Goal: Transaction & Acquisition: Purchase product/service

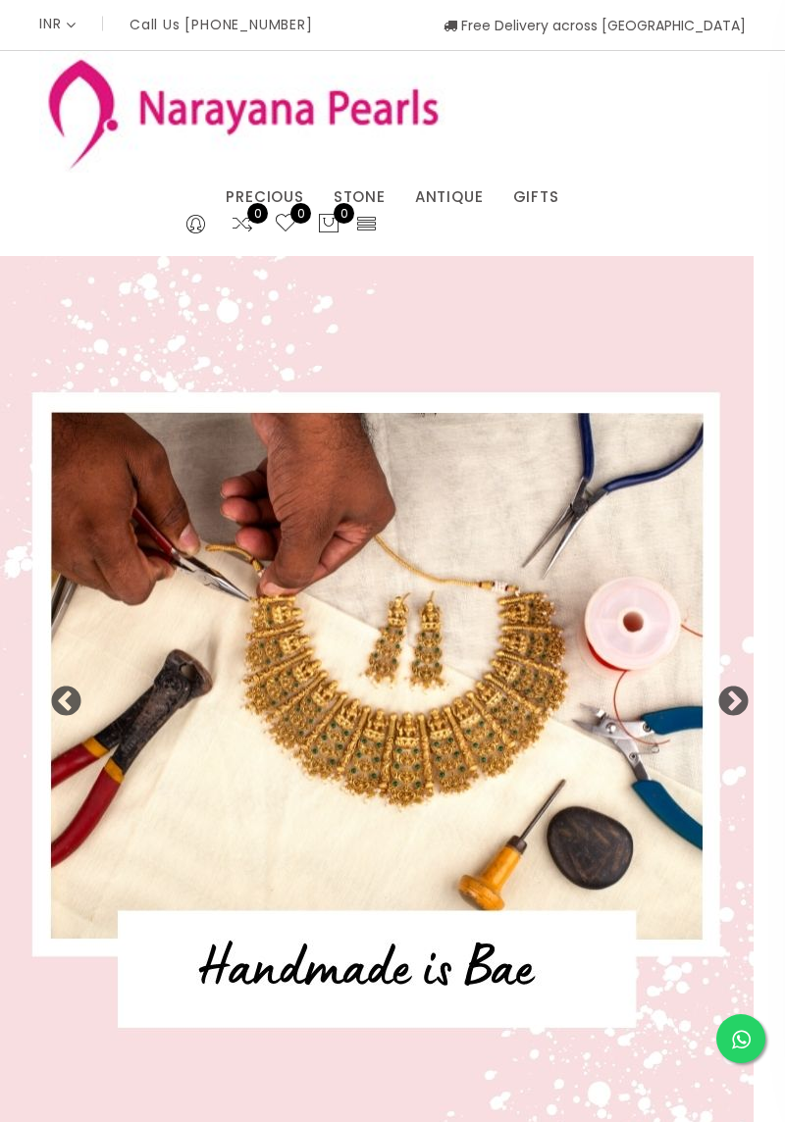
select select "INR"
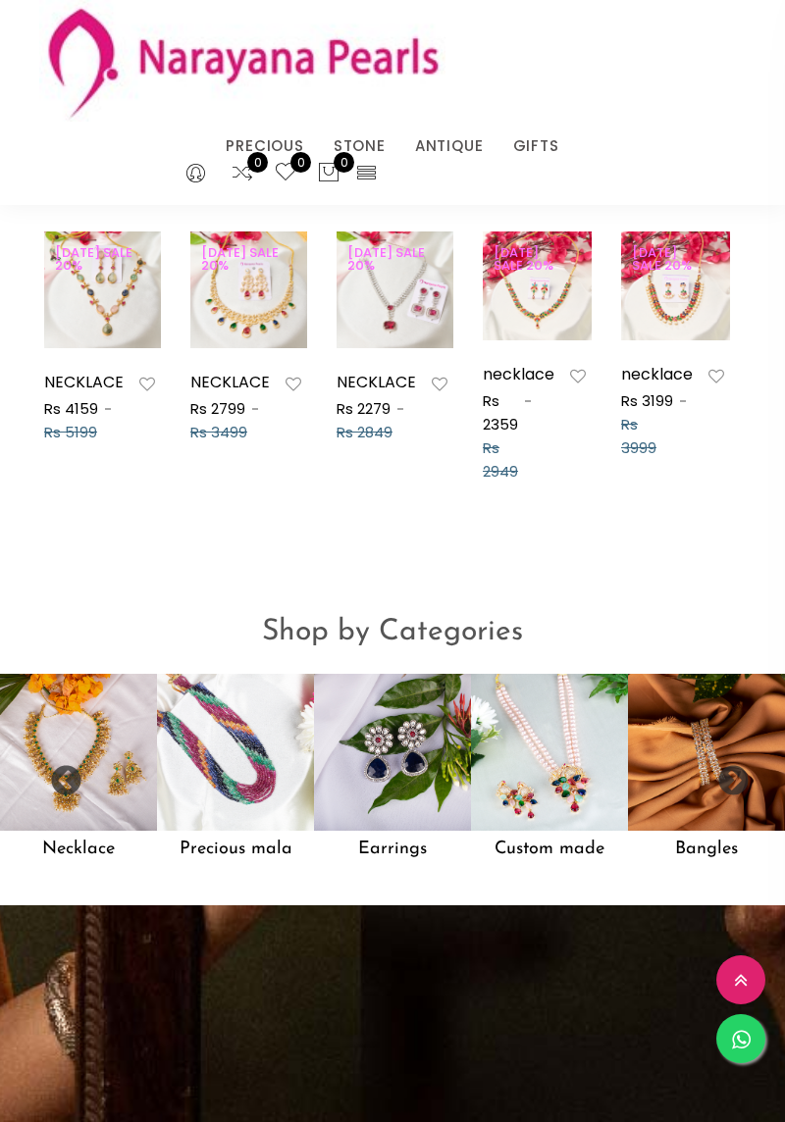
scroll to position [1302, 0]
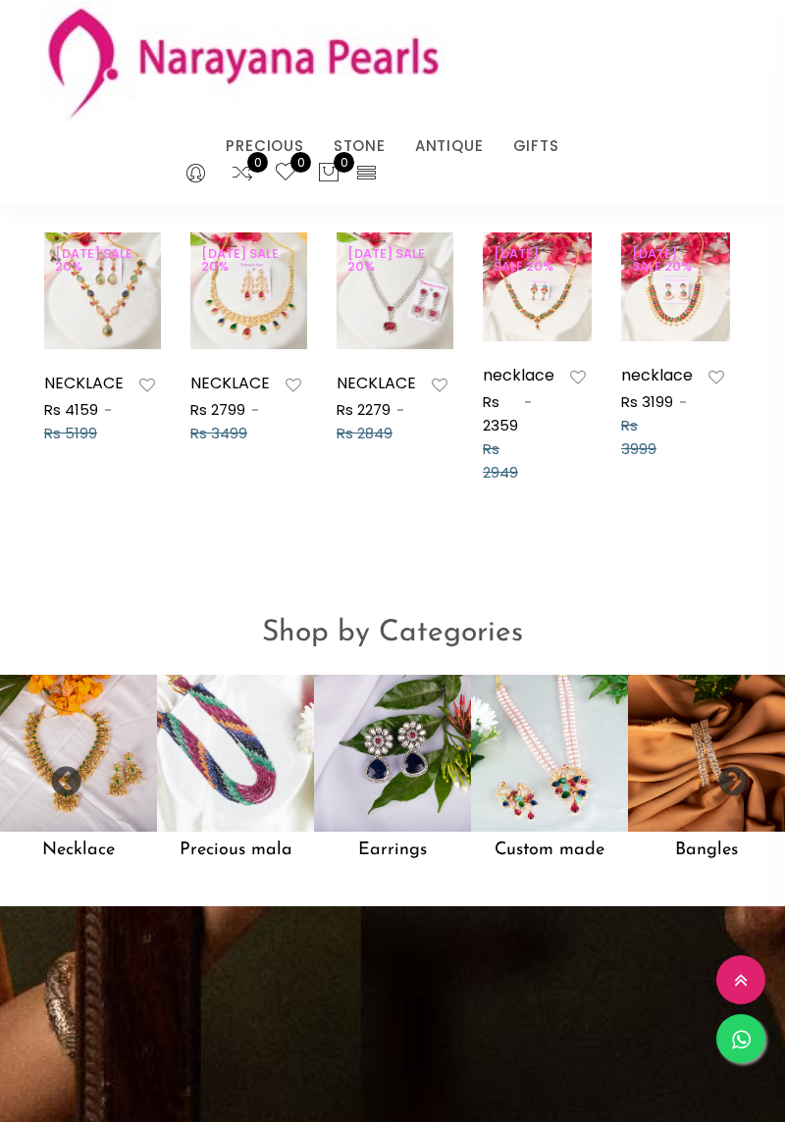
click at [108, 732] on img at bounding box center [78, 753] width 157 height 157
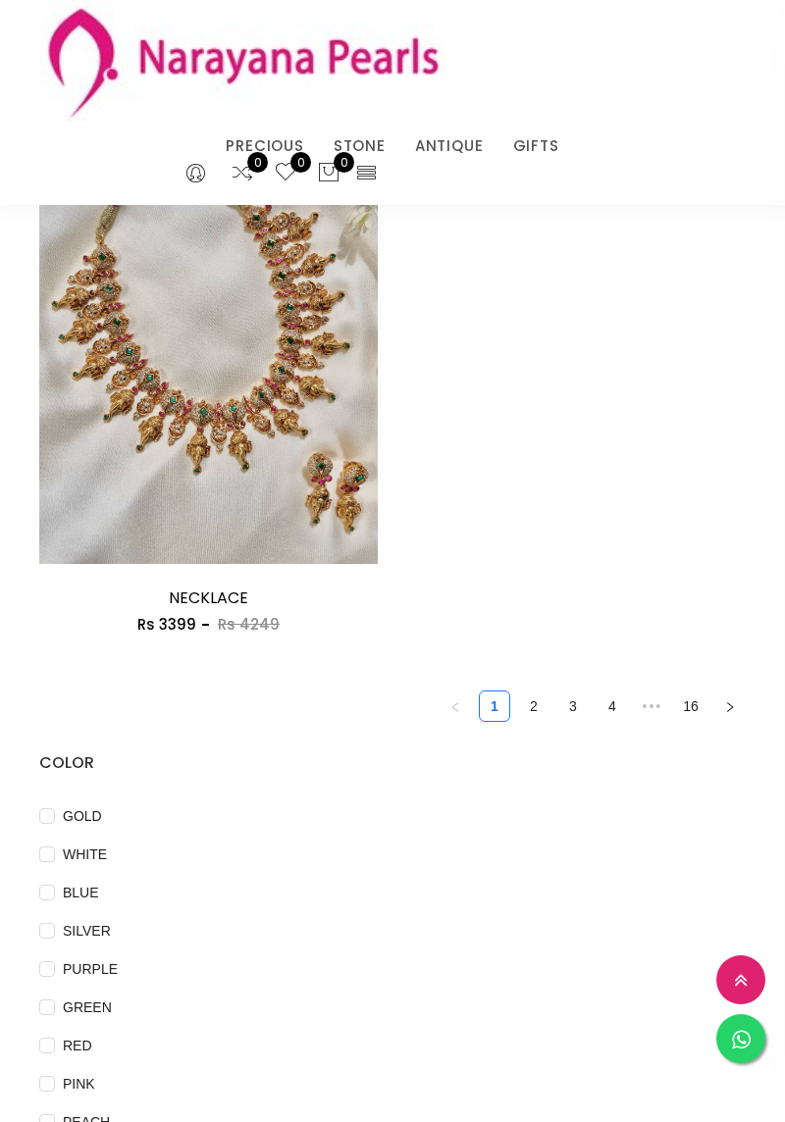
scroll to position [4513, 0]
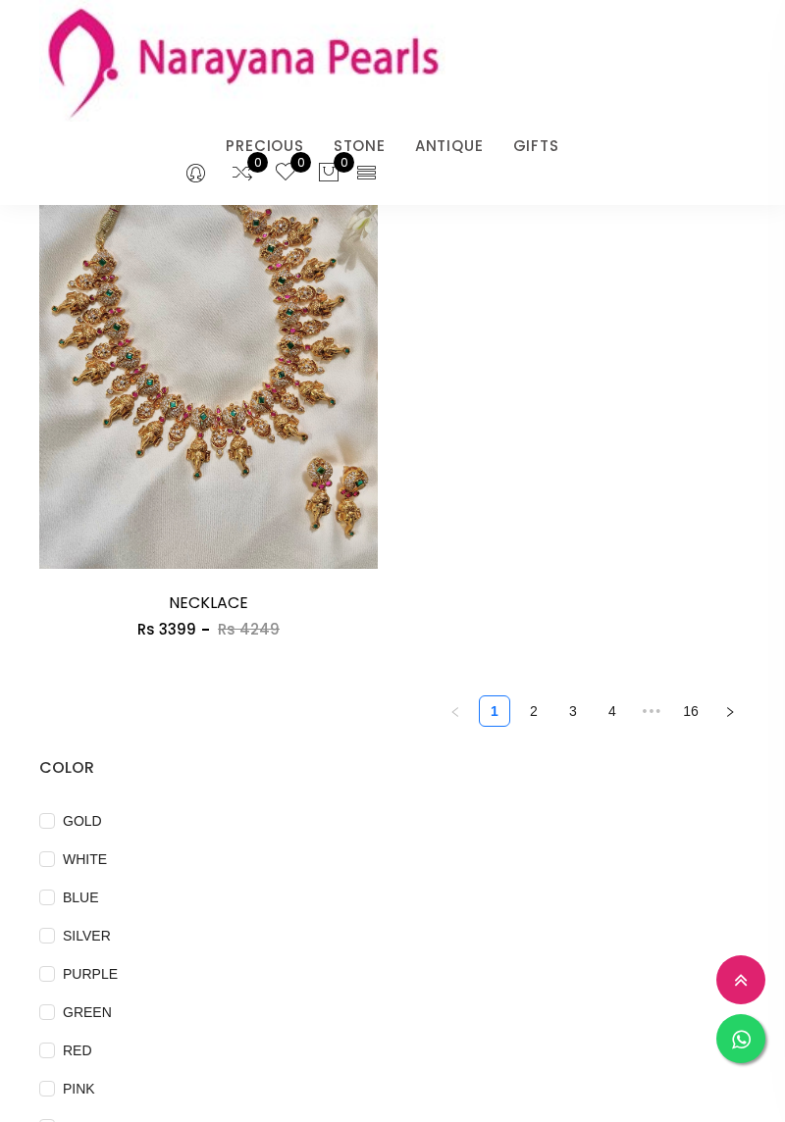
click at [718, 727] on button "button" at bounding box center [729, 710] width 31 height 31
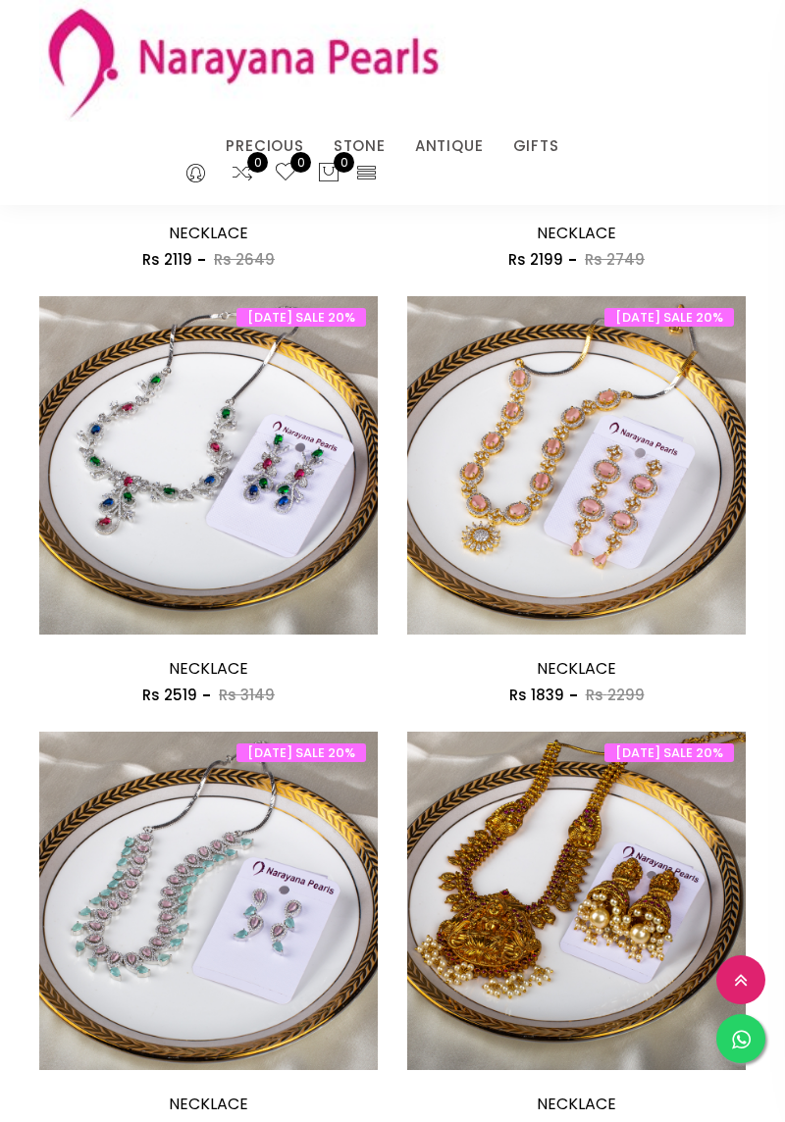
scroll to position [1760, 0]
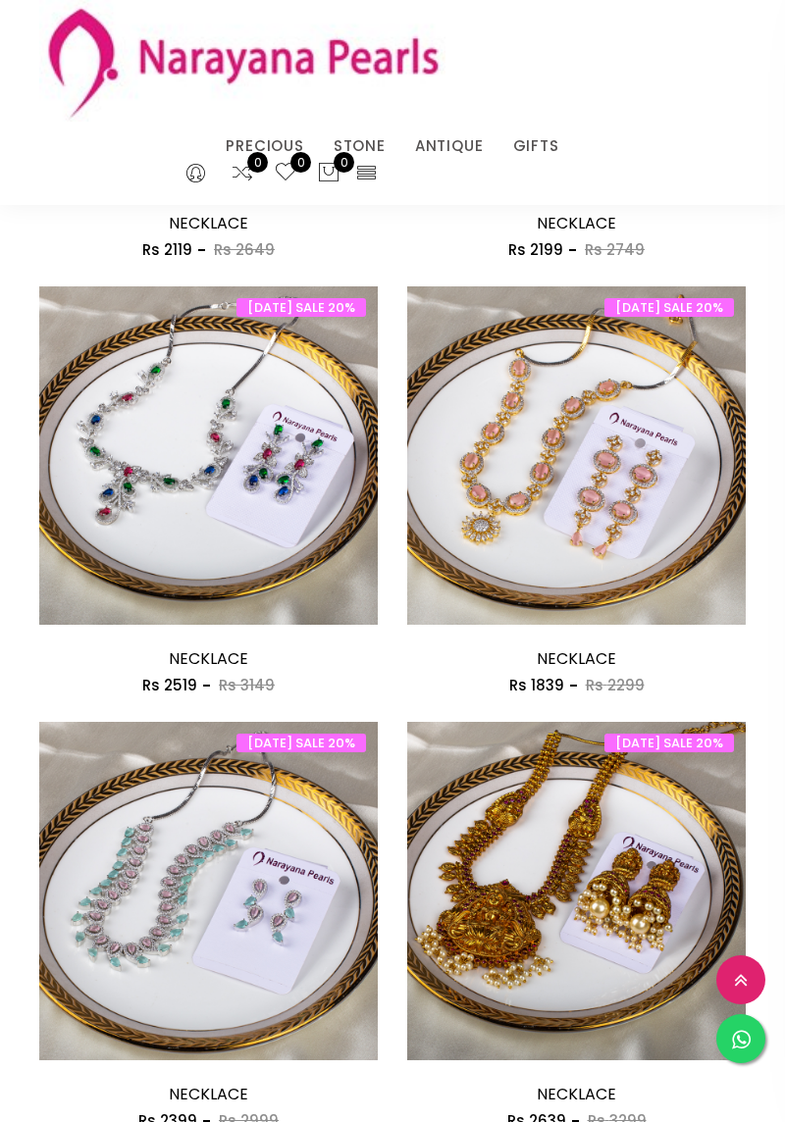
click at [612, 425] on img at bounding box center [576, 475] width 338 height 338
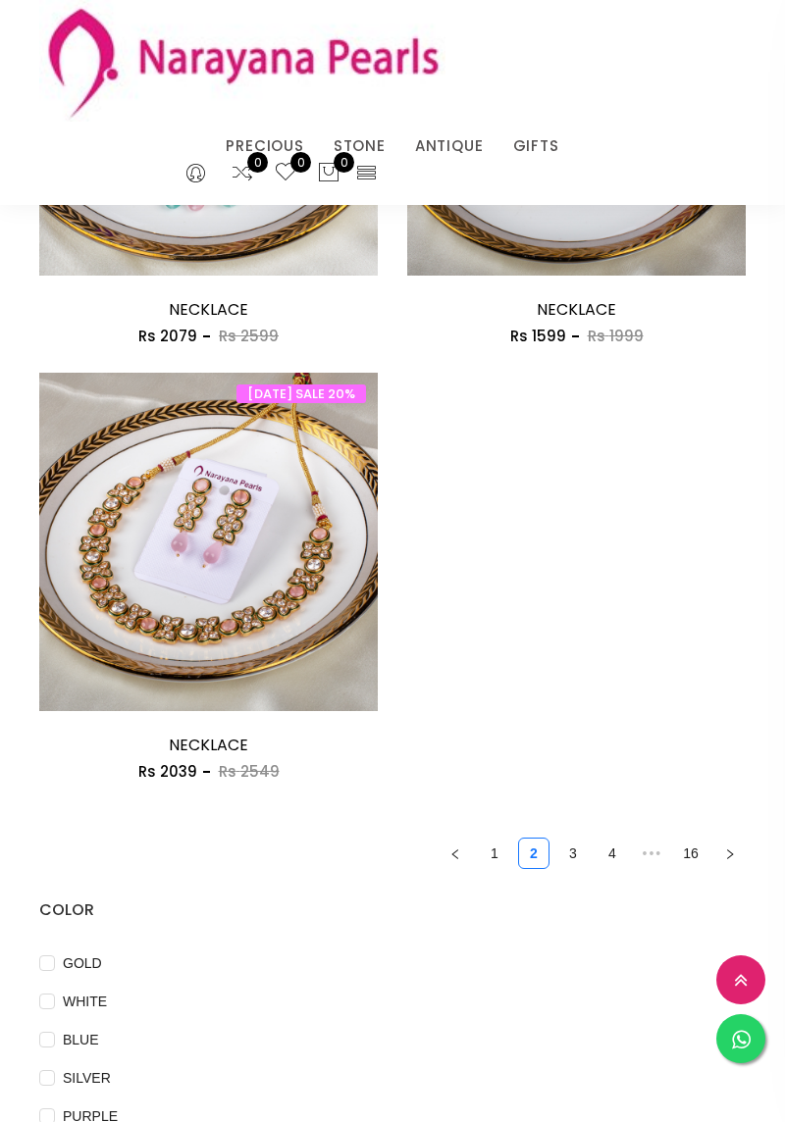
scroll to position [4294, 0]
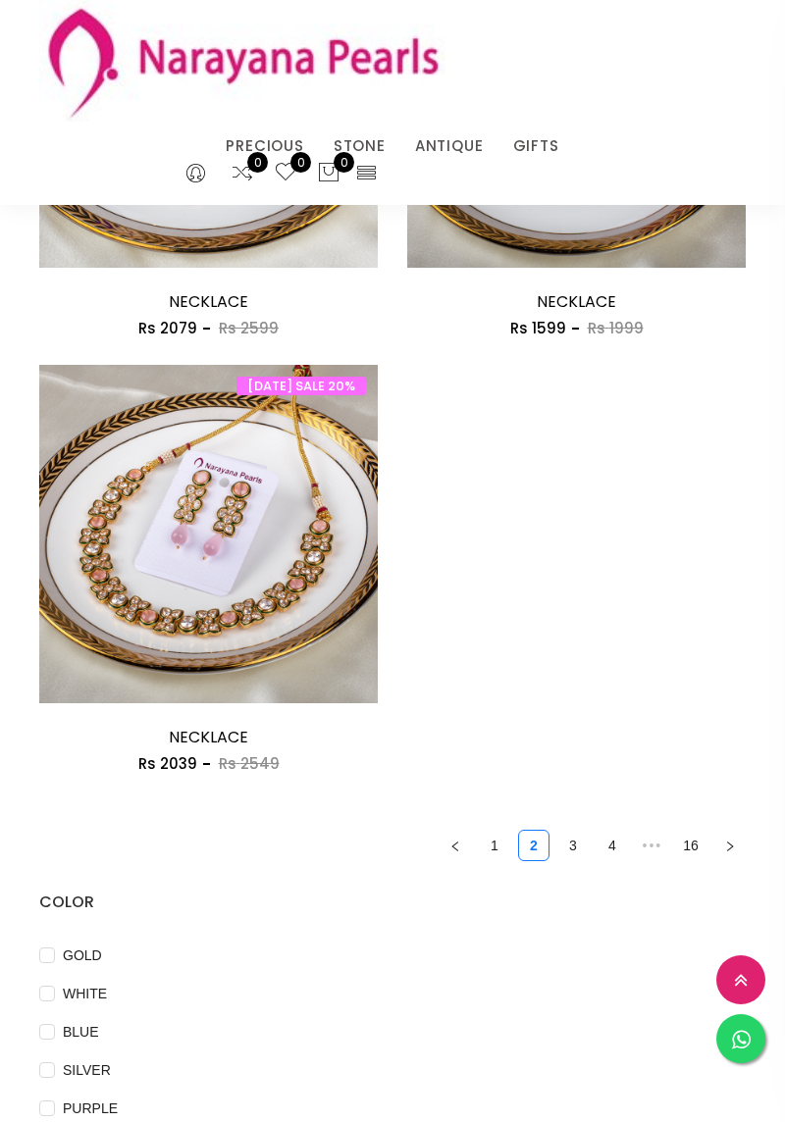
click at [728, 861] on button "button" at bounding box center [729, 845] width 31 height 31
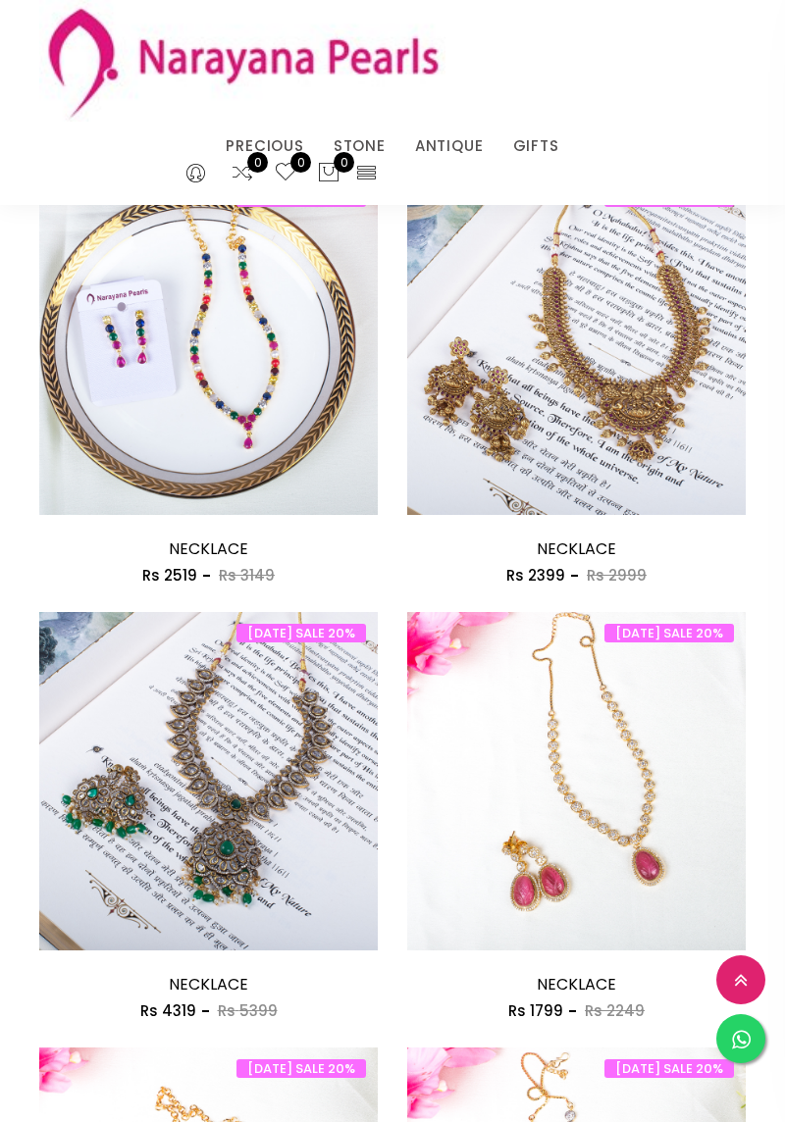
scroll to position [1002, 0]
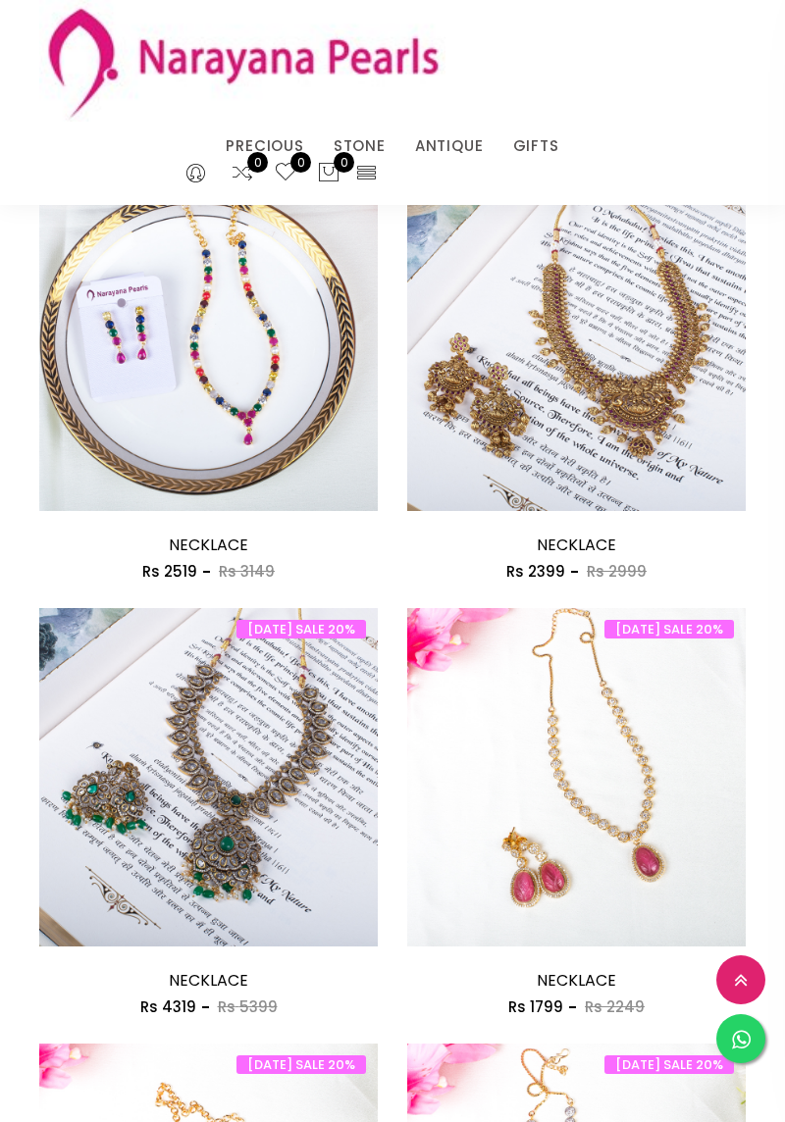
click at [624, 859] on img at bounding box center [576, 777] width 338 height 338
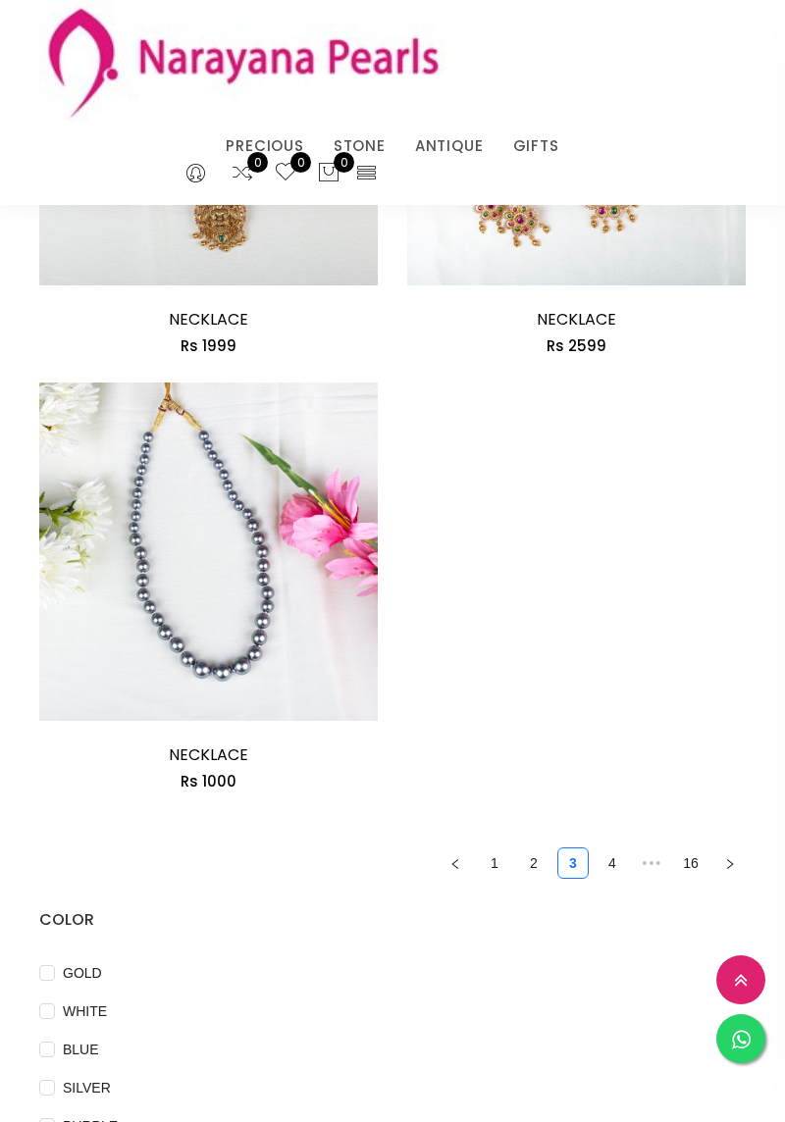
scroll to position [4367, 0]
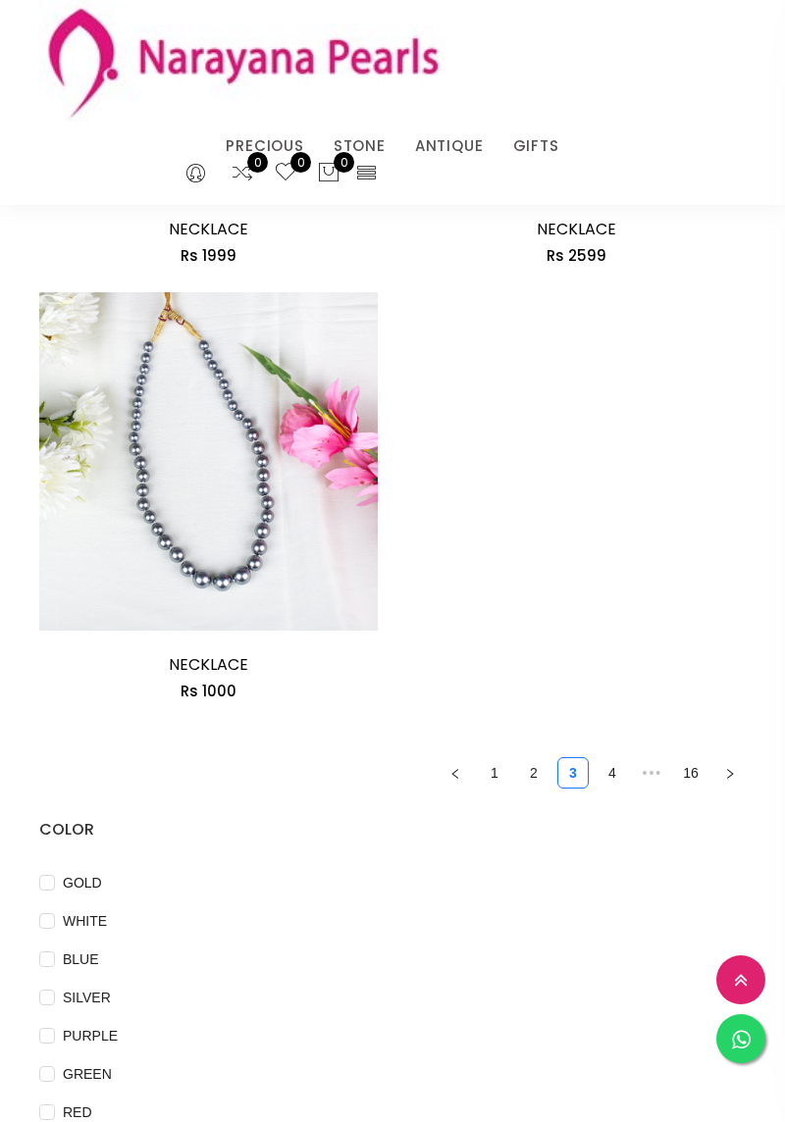
click at [724, 780] on icon "right" at bounding box center [730, 774] width 12 height 12
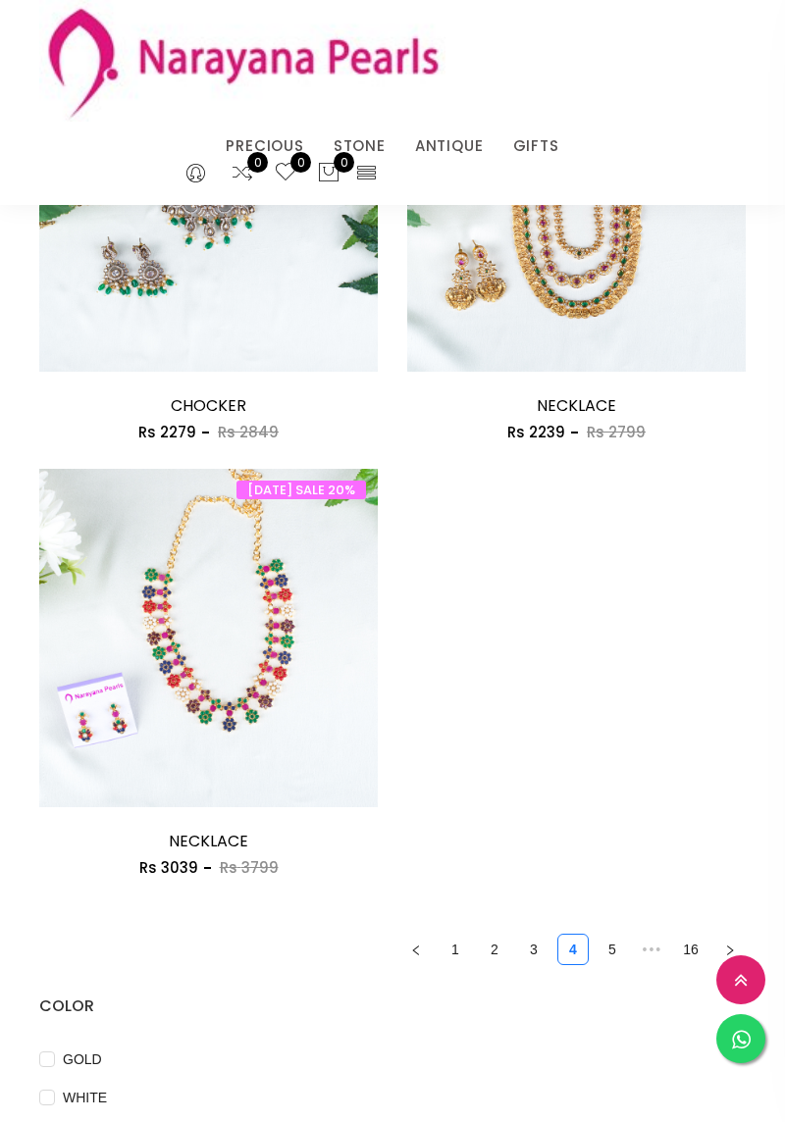
scroll to position [4190, 0]
click at [728, 965] on button "button" at bounding box center [729, 949] width 31 height 31
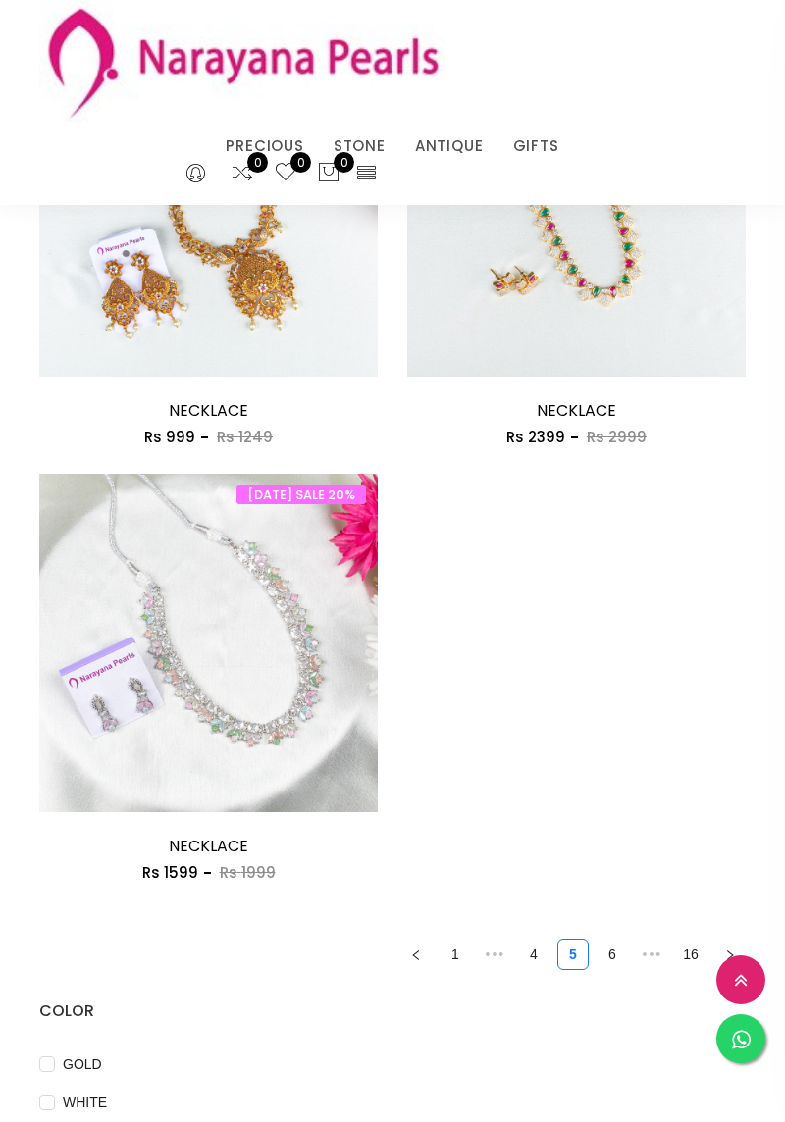
scroll to position [4213, 0]
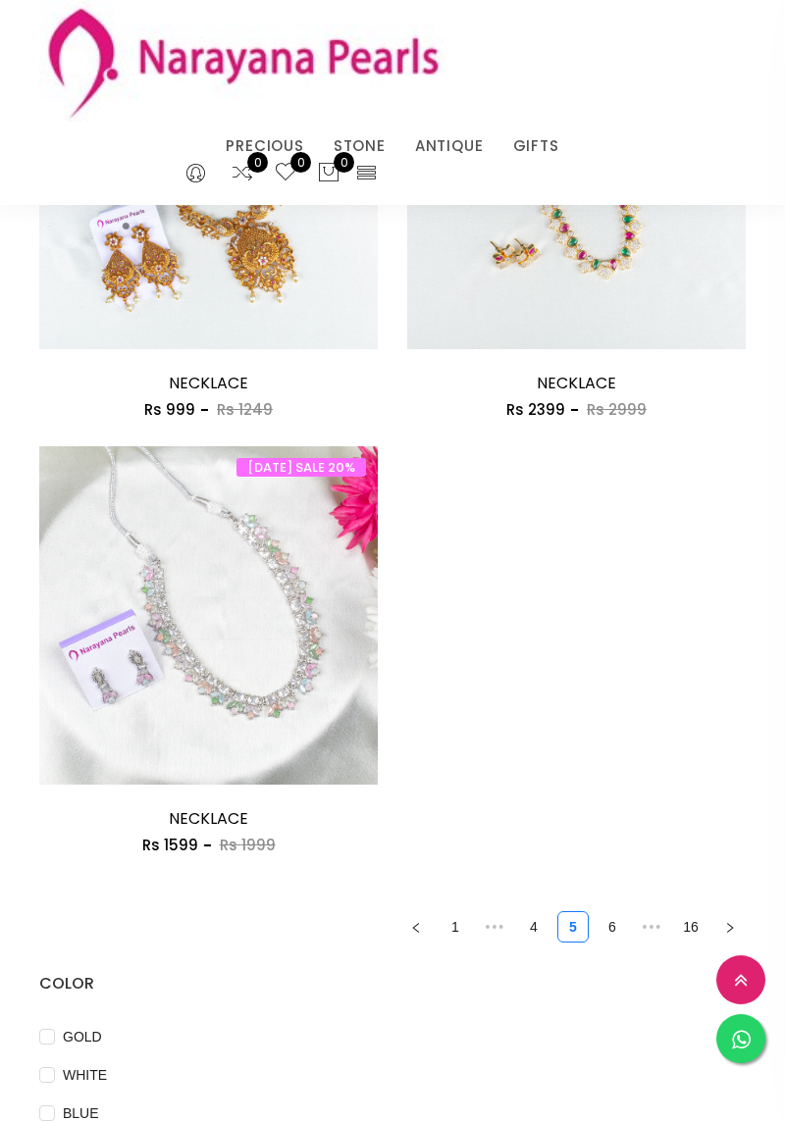
click at [722, 943] on button "button" at bounding box center [729, 926] width 31 height 31
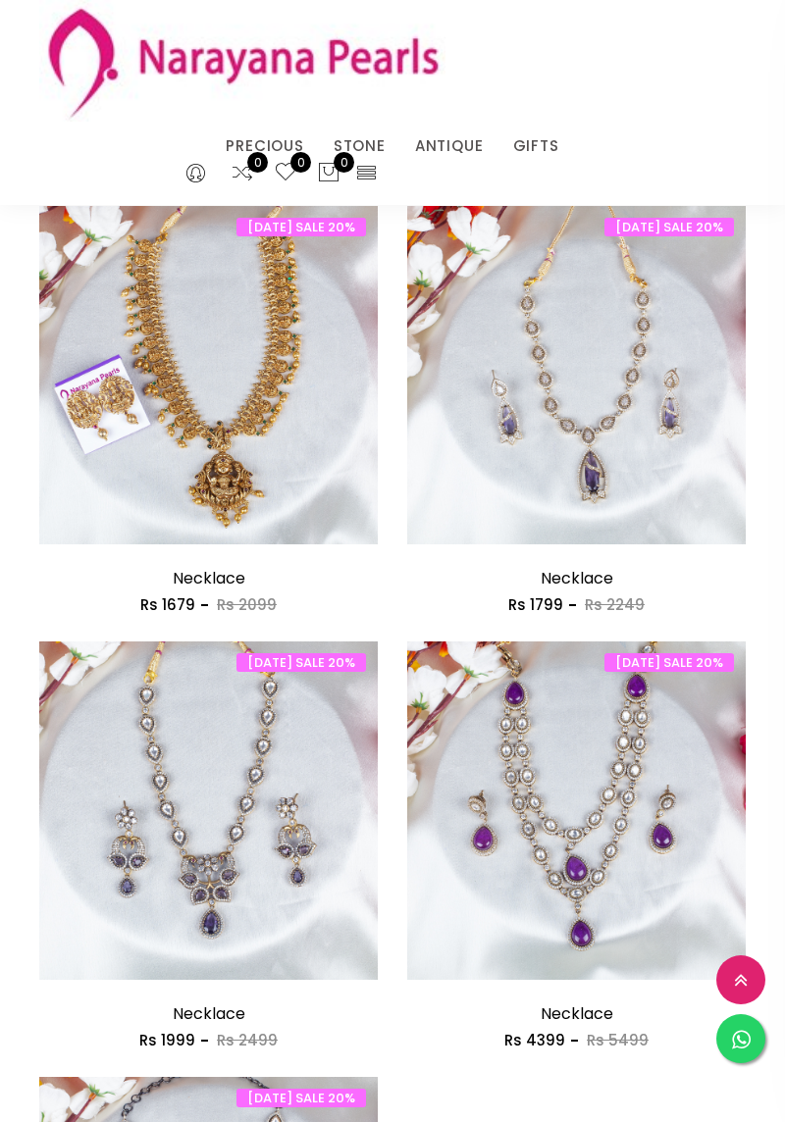
scroll to position [3578, 0]
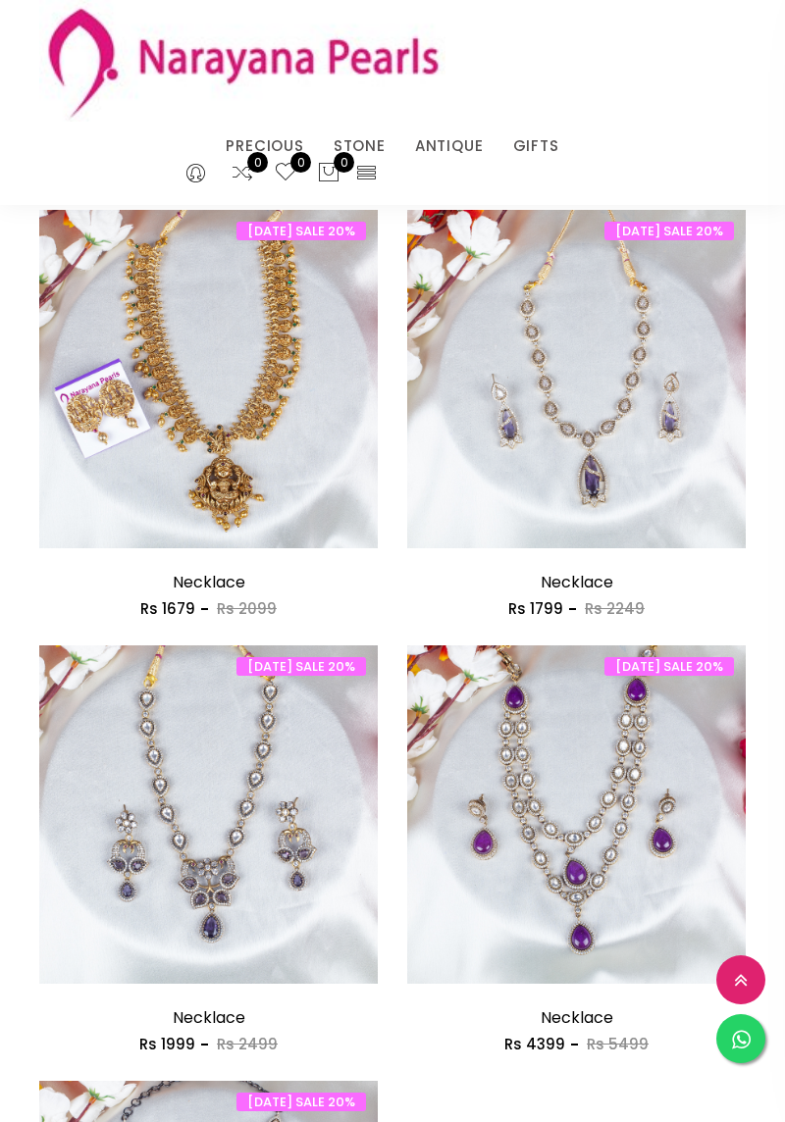
click at [252, 385] on img at bounding box center [208, 399] width 338 height 338
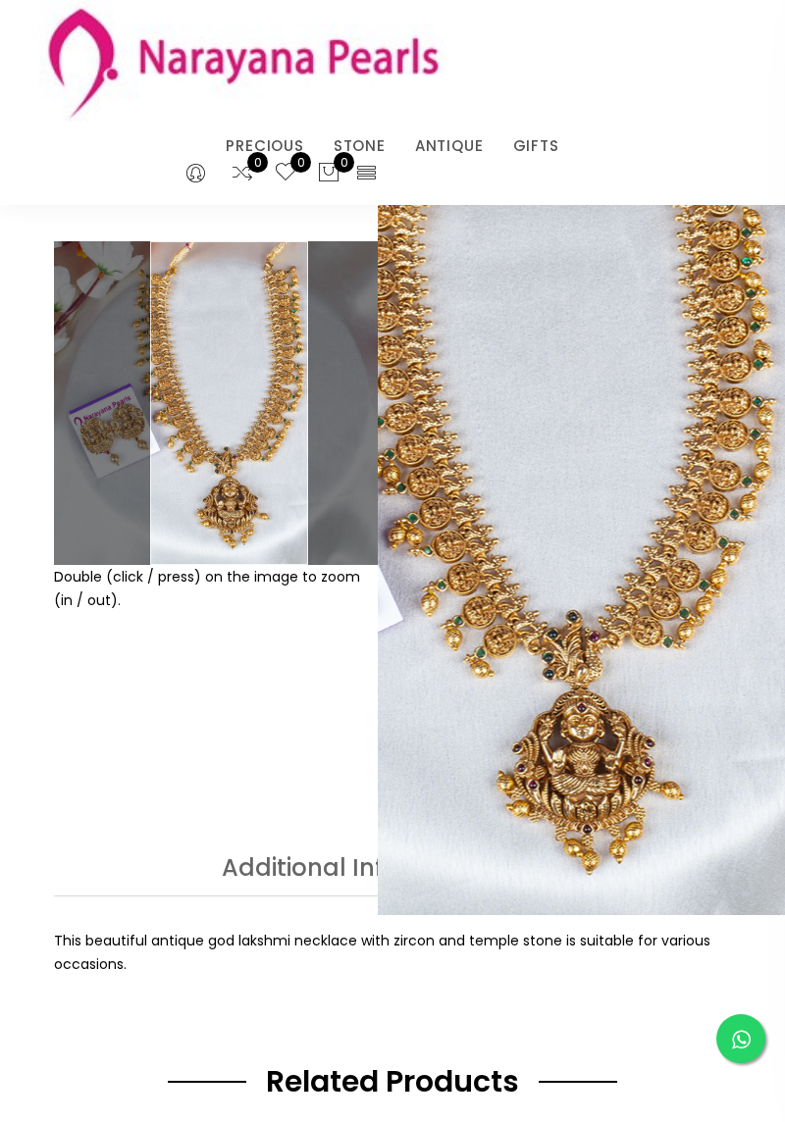
scroll to position [2, 0]
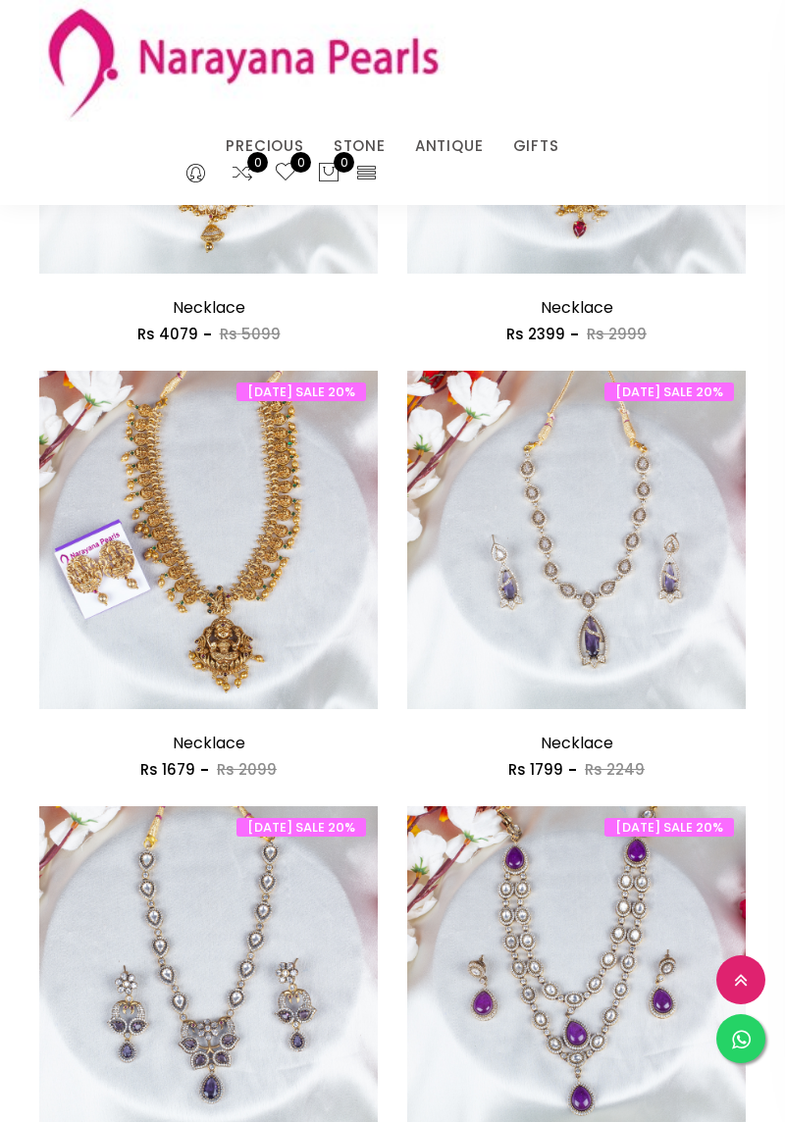
scroll to position [3405, 0]
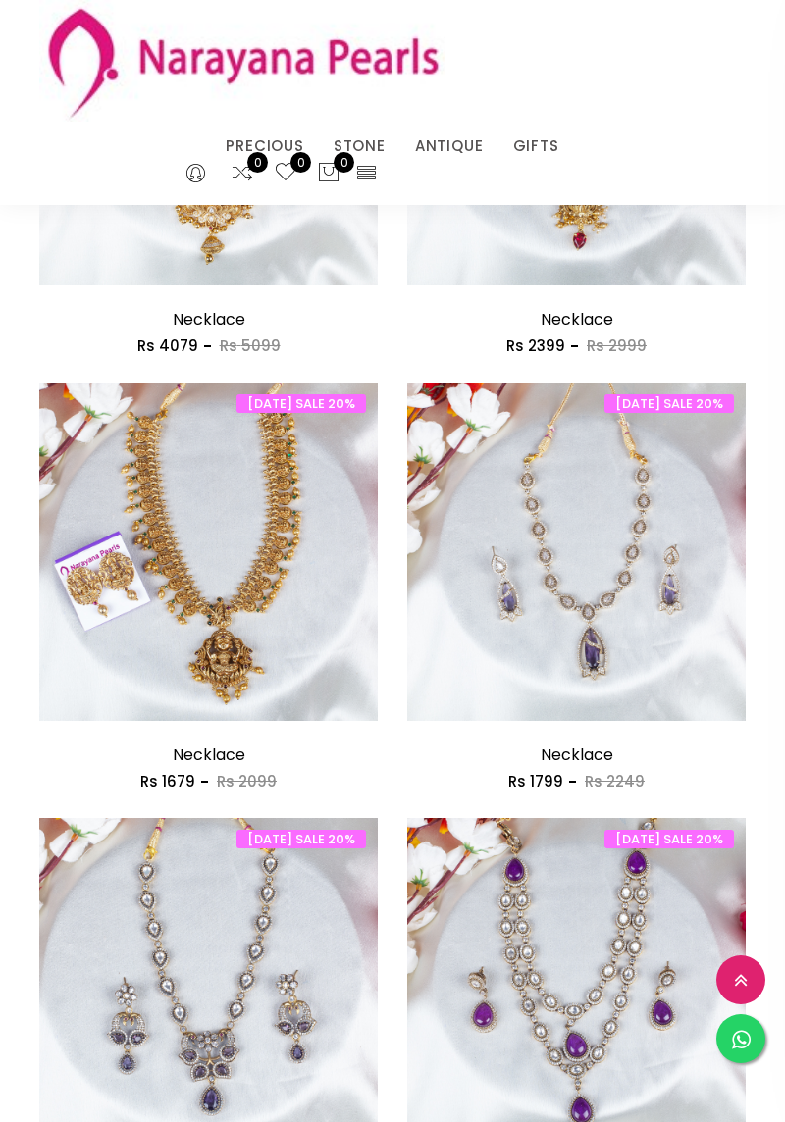
click at [131, 640] on img at bounding box center [208, 552] width 338 height 338
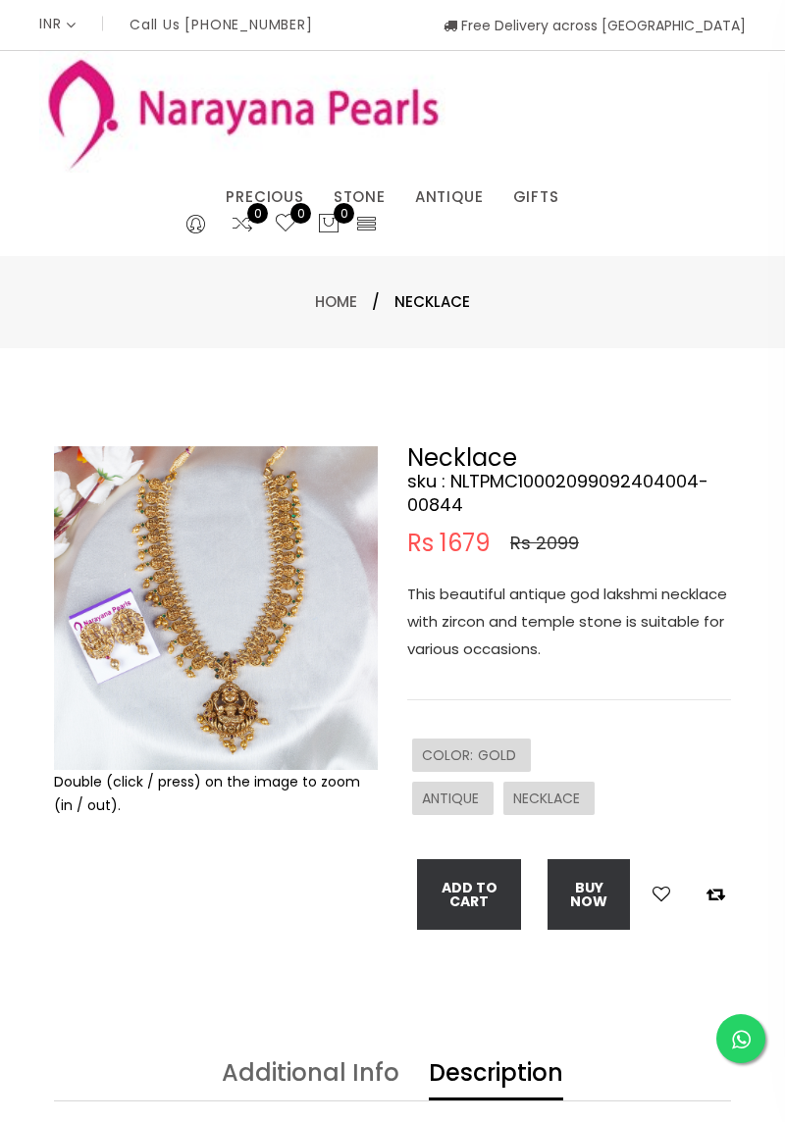
click at [455, 898] on button "Add To Cart" at bounding box center [469, 894] width 104 height 71
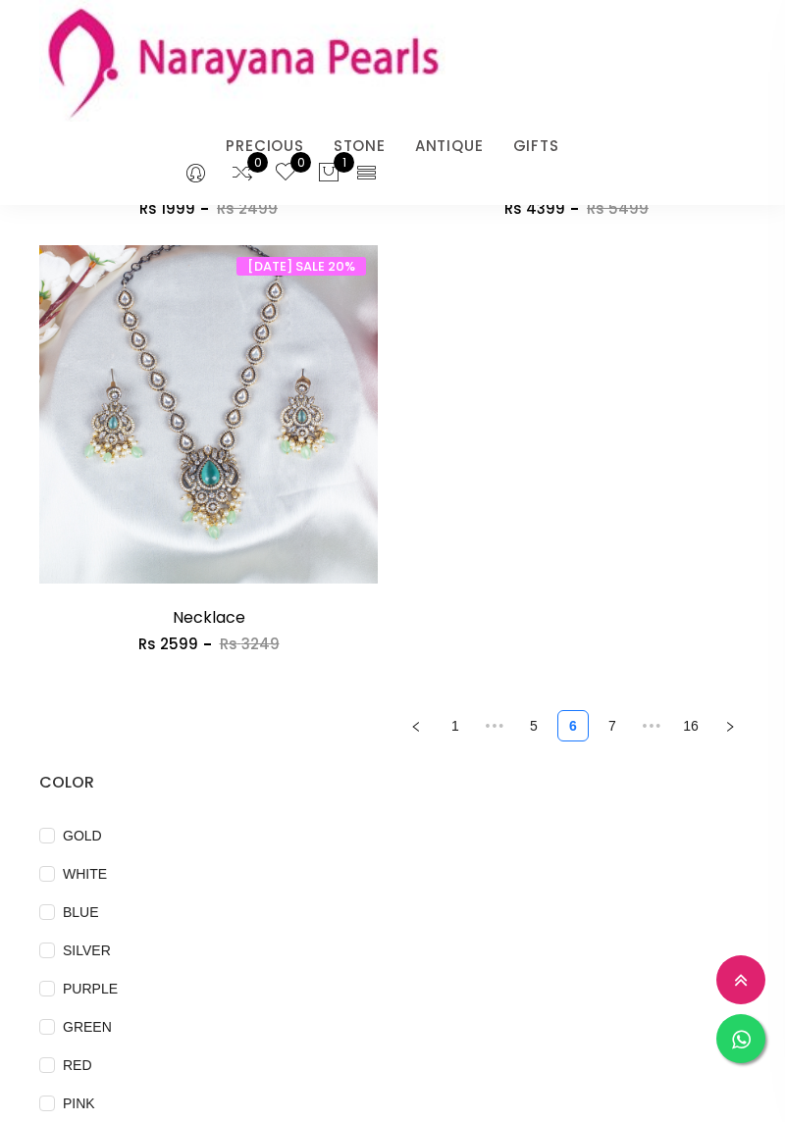
scroll to position [4414, 0]
click at [737, 742] on button "button" at bounding box center [729, 725] width 31 height 31
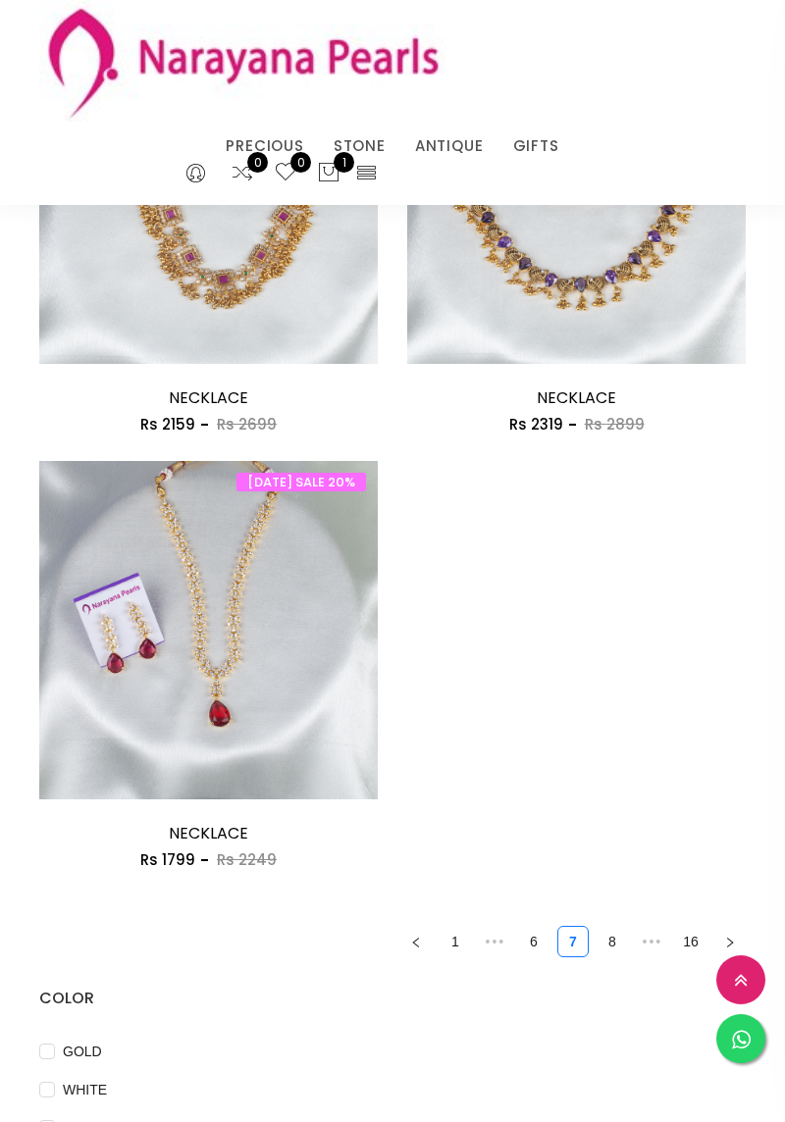
scroll to position [4198, 0]
click at [741, 948] on button "button" at bounding box center [729, 941] width 31 height 31
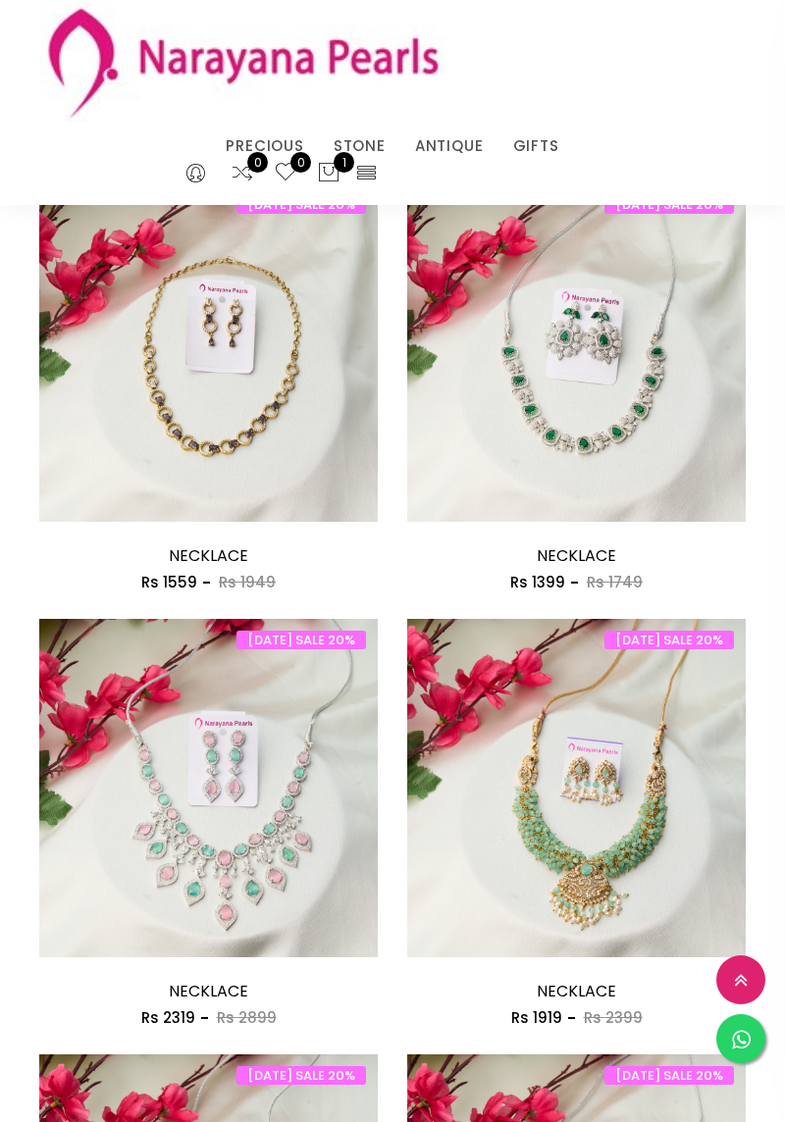
scroll to position [1877, 0]
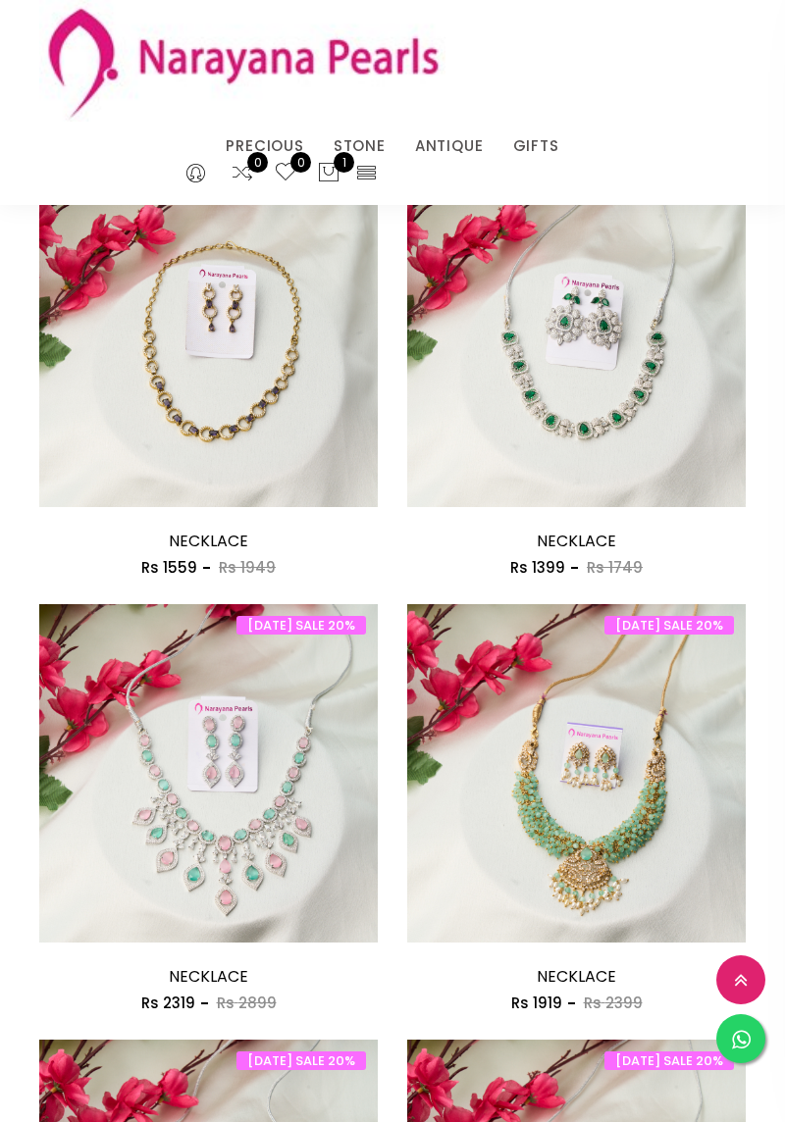
click at [589, 341] on img at bounding box center [576, 357] width 338 height 338
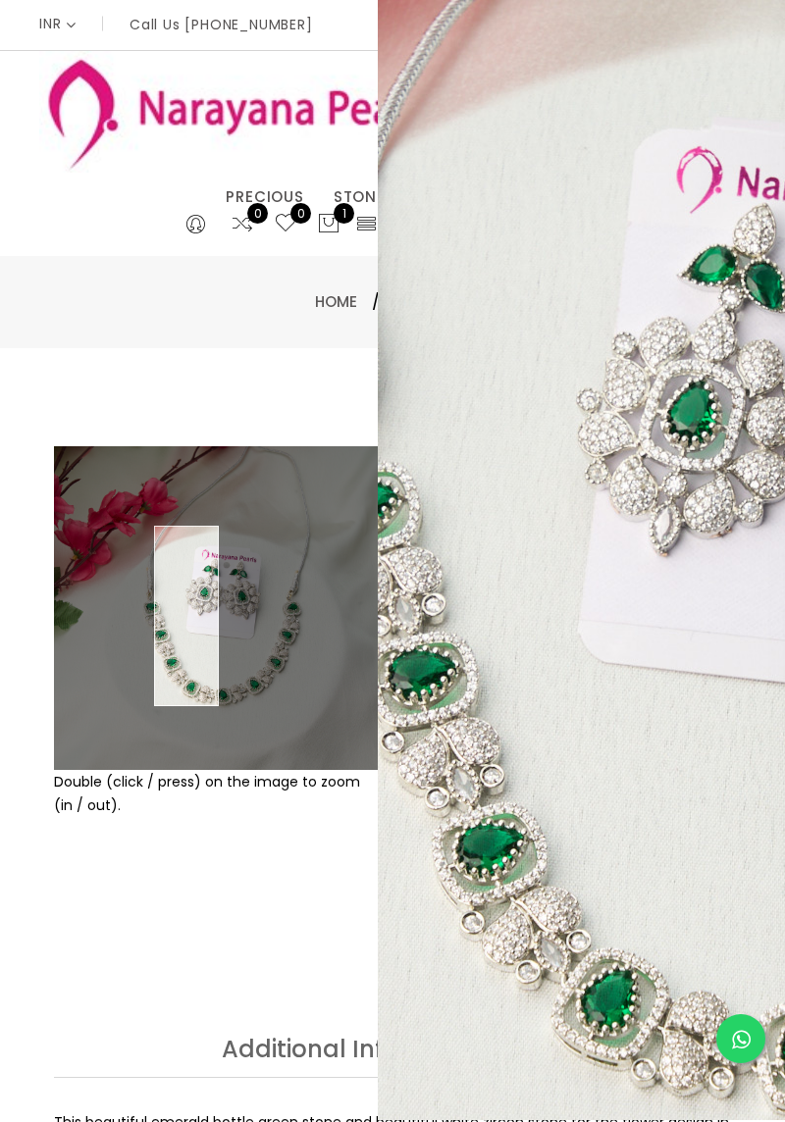
click at [286, 302] on div "Home / NECKLACE" at bounding box center [392, 302] width 677 height 24
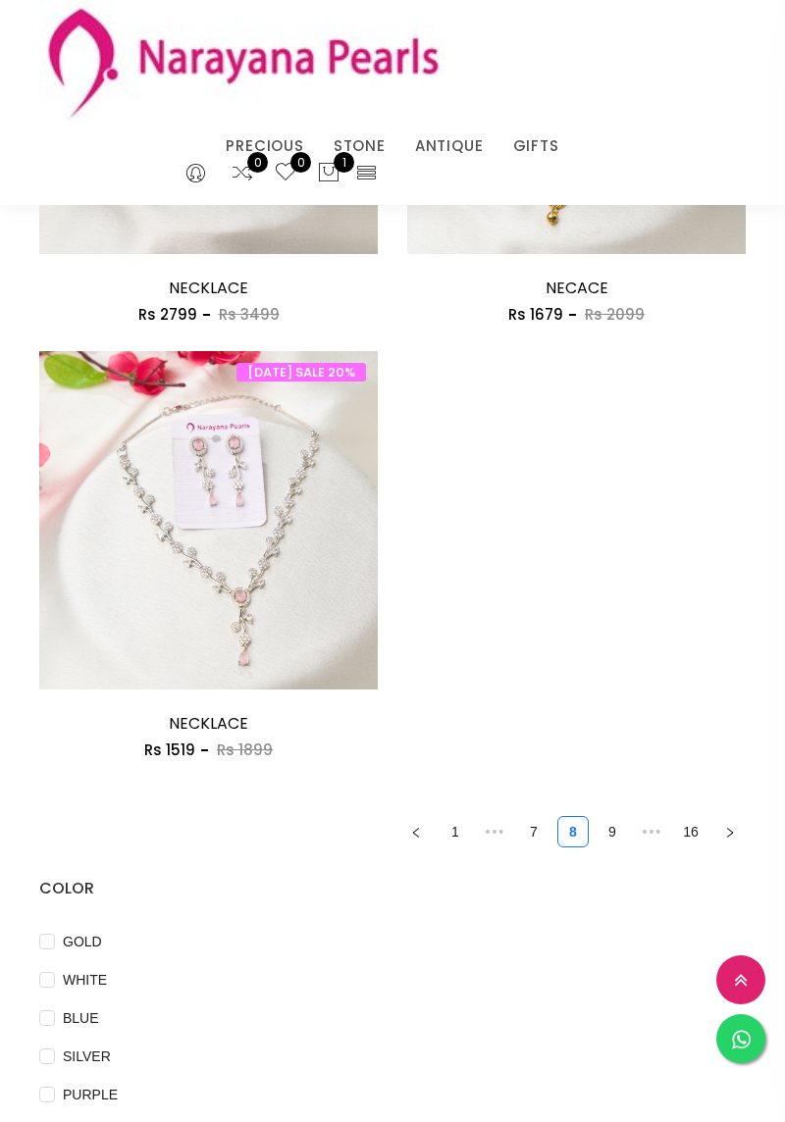
scroll to position [4304, 0]
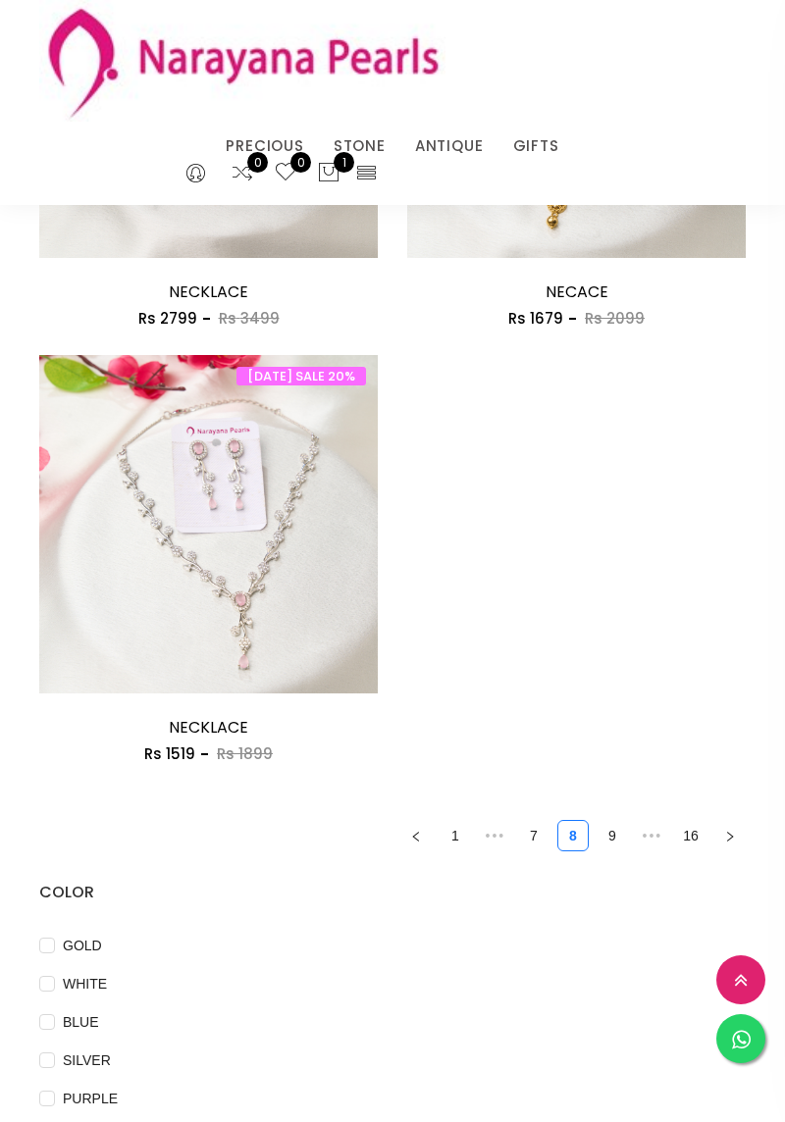
click at [734, 843] on icon "right" at bounding box center [730, 837] width 12 height 12
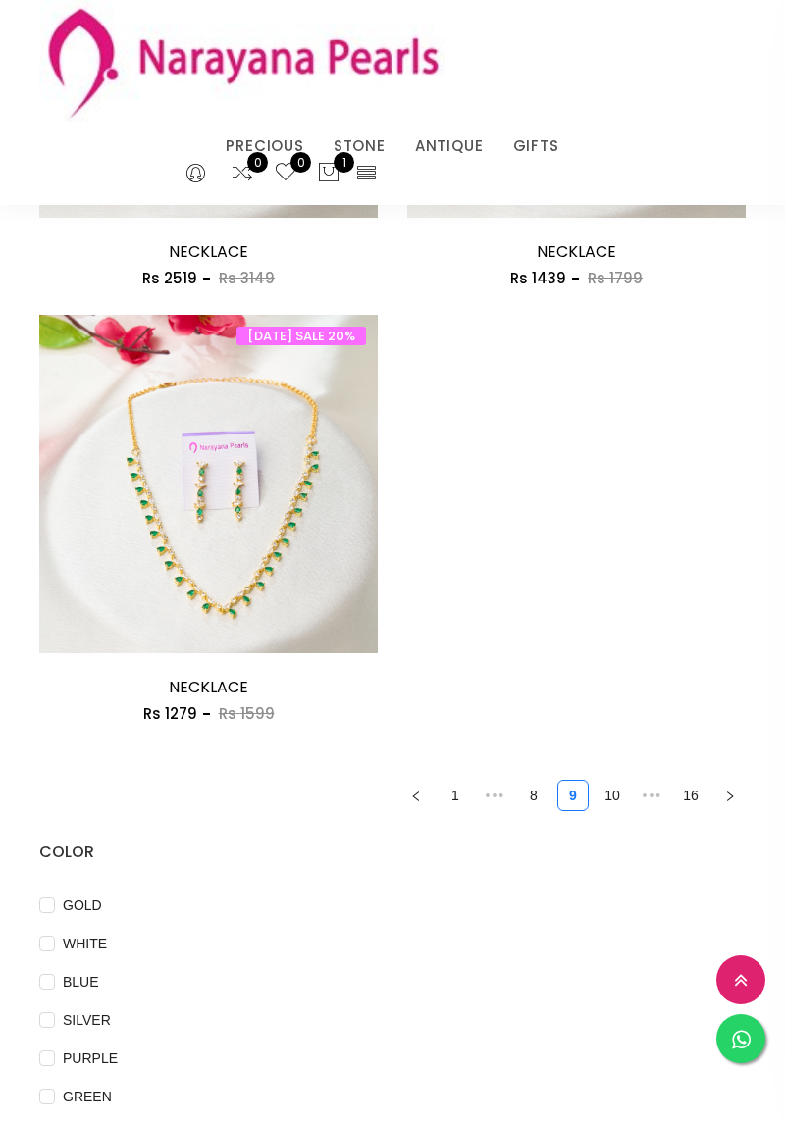
scroll to position [4420, 0]
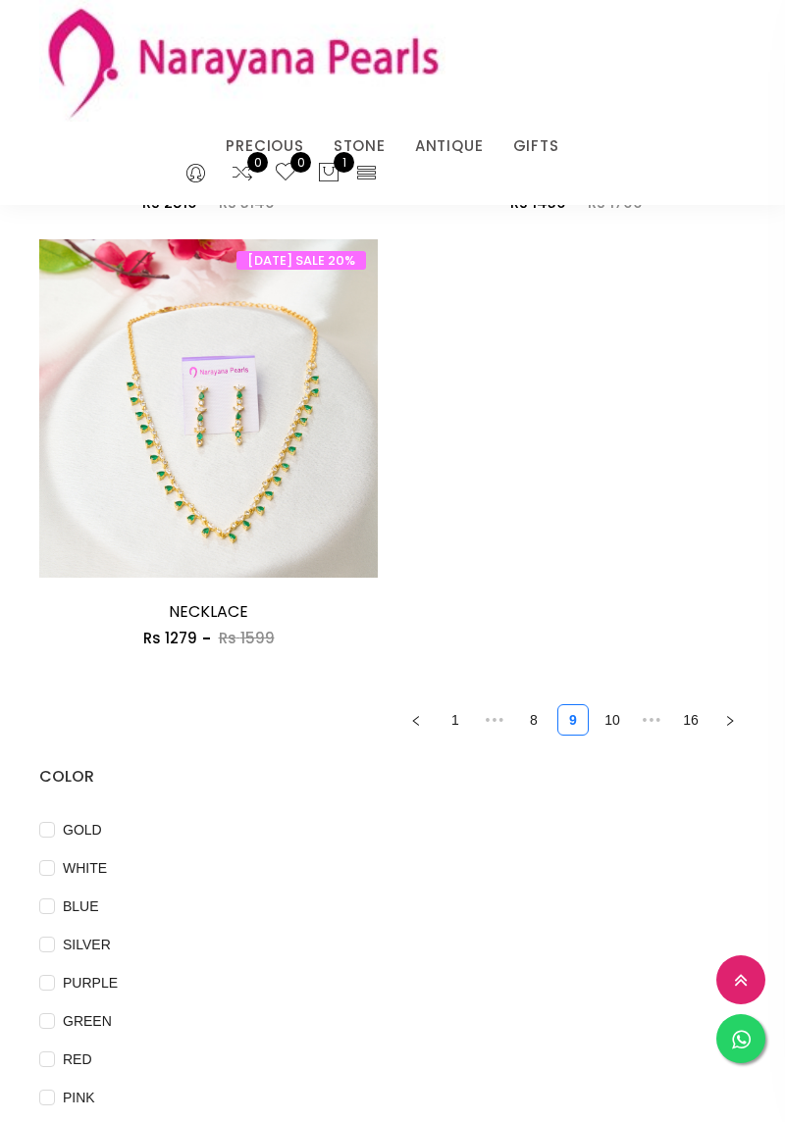
click at [733, 727] on icon "right" at bounding box center [730, 721] width 12 height 12
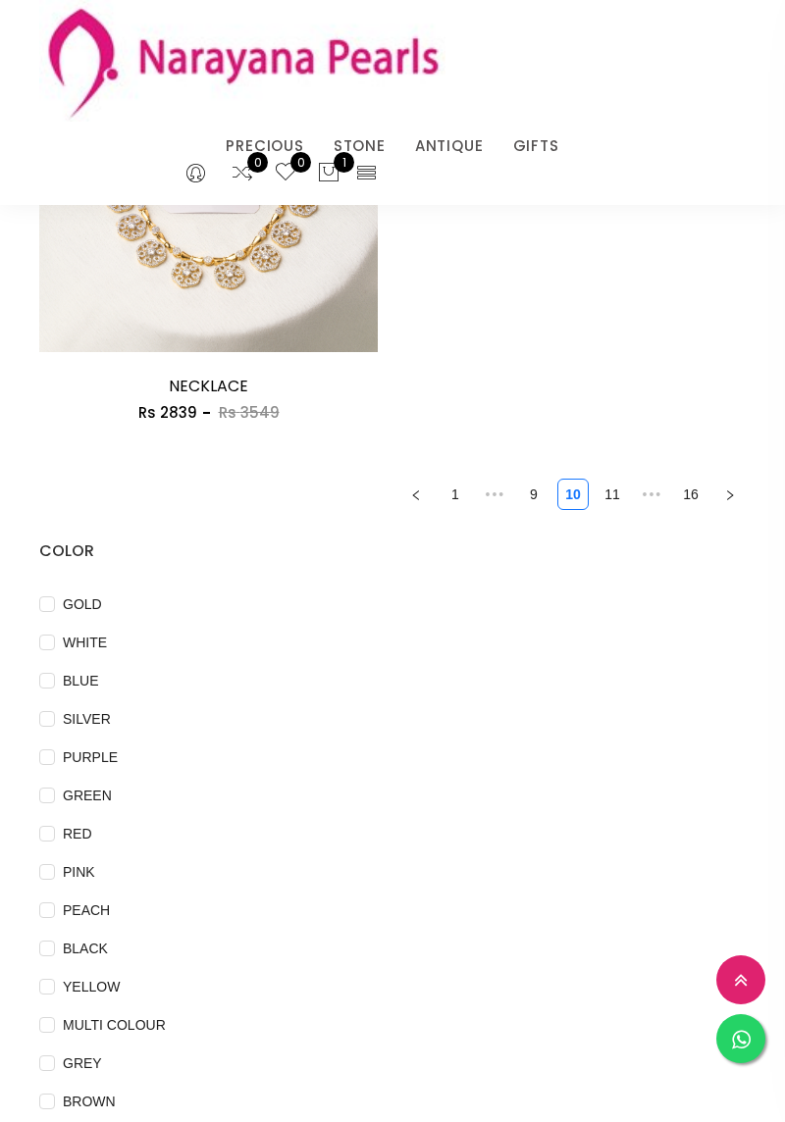
scroll to position [4647, 0]
click at [742, 508] on button "button" at bounding box center [729, 492] width 31 height 31
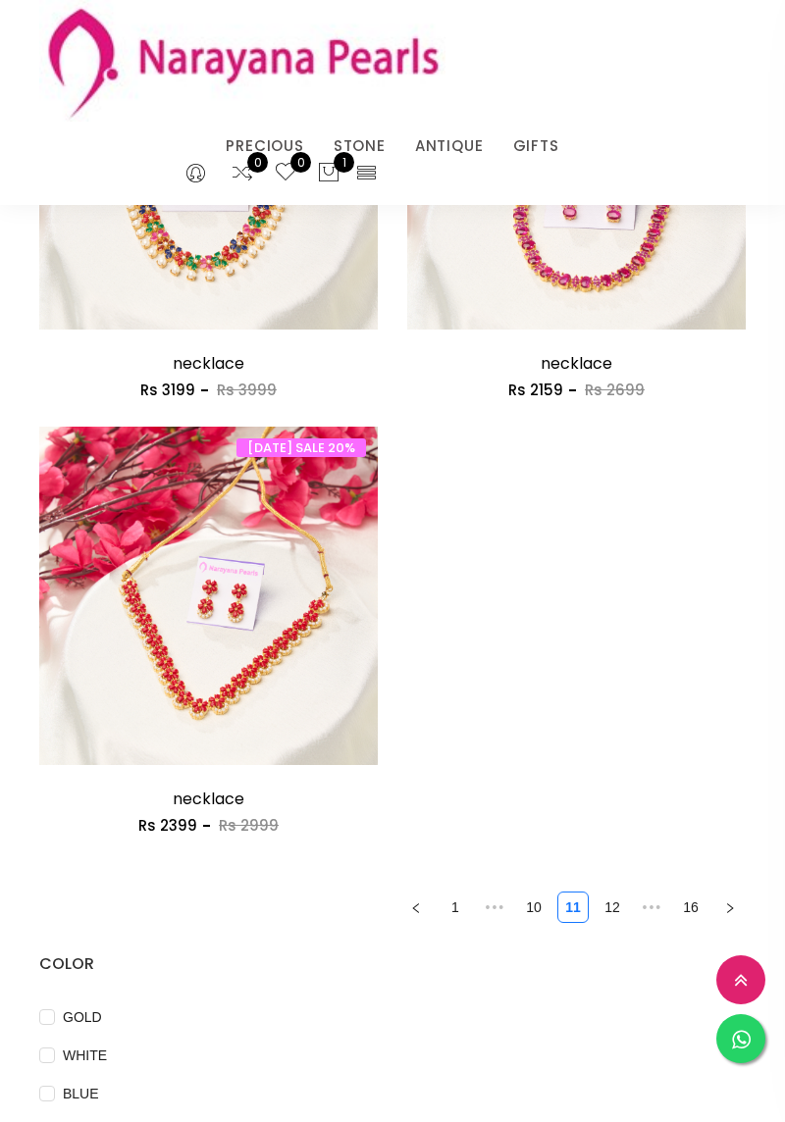
scroll to position [4242, 0]
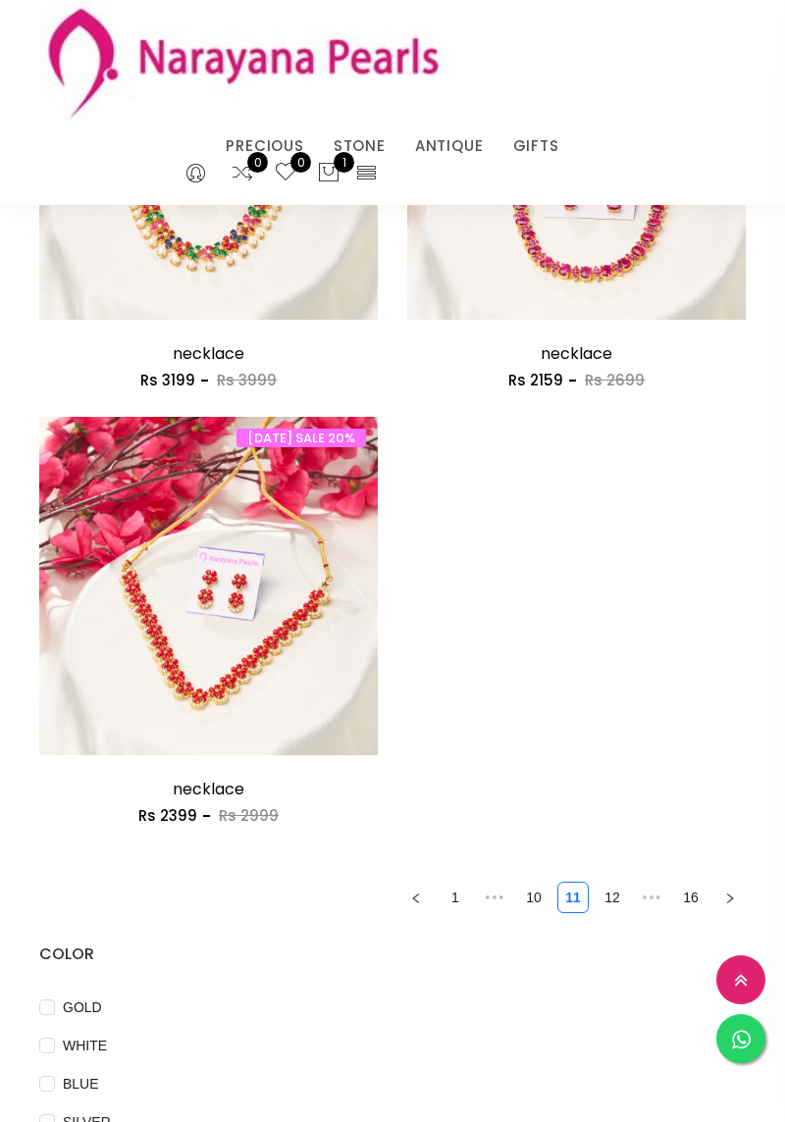
click at [728, 904] on icon "right" at bounding box center [730, 899] width 12 height 12
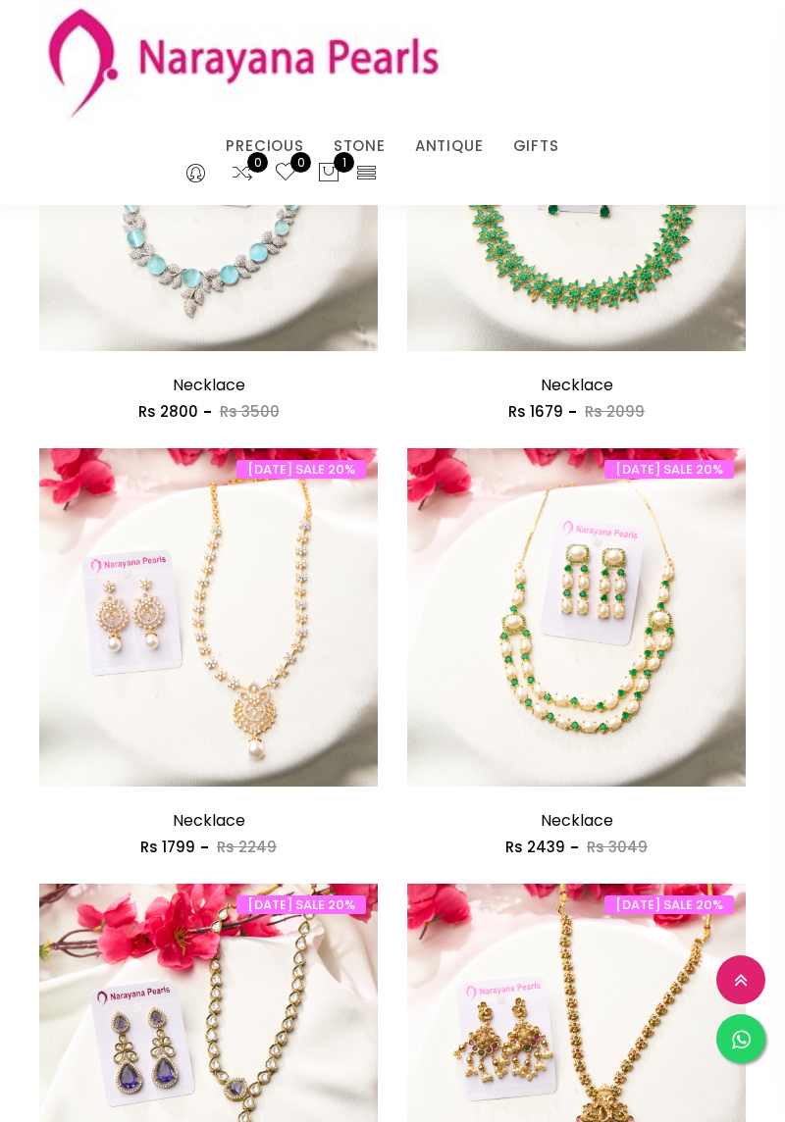
scroll to position [3341, 0]
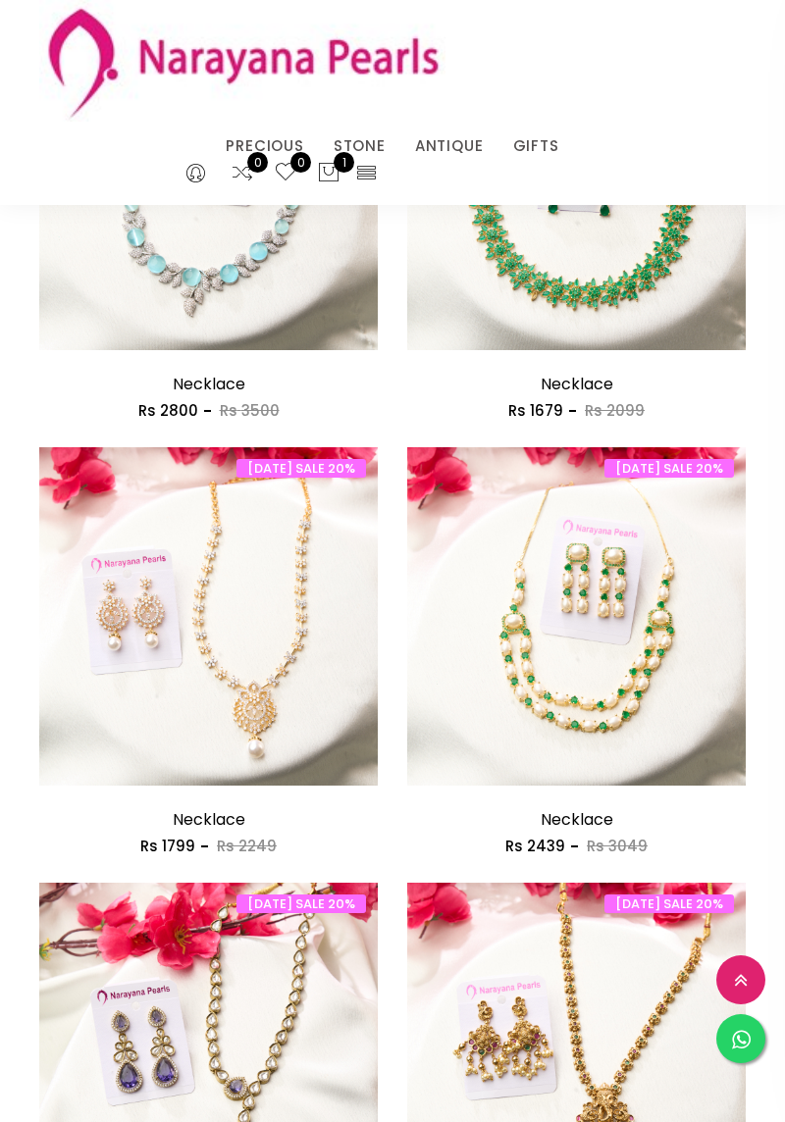
click at [240, 655] on img at bounding box center [208, 616] width 338 height 338
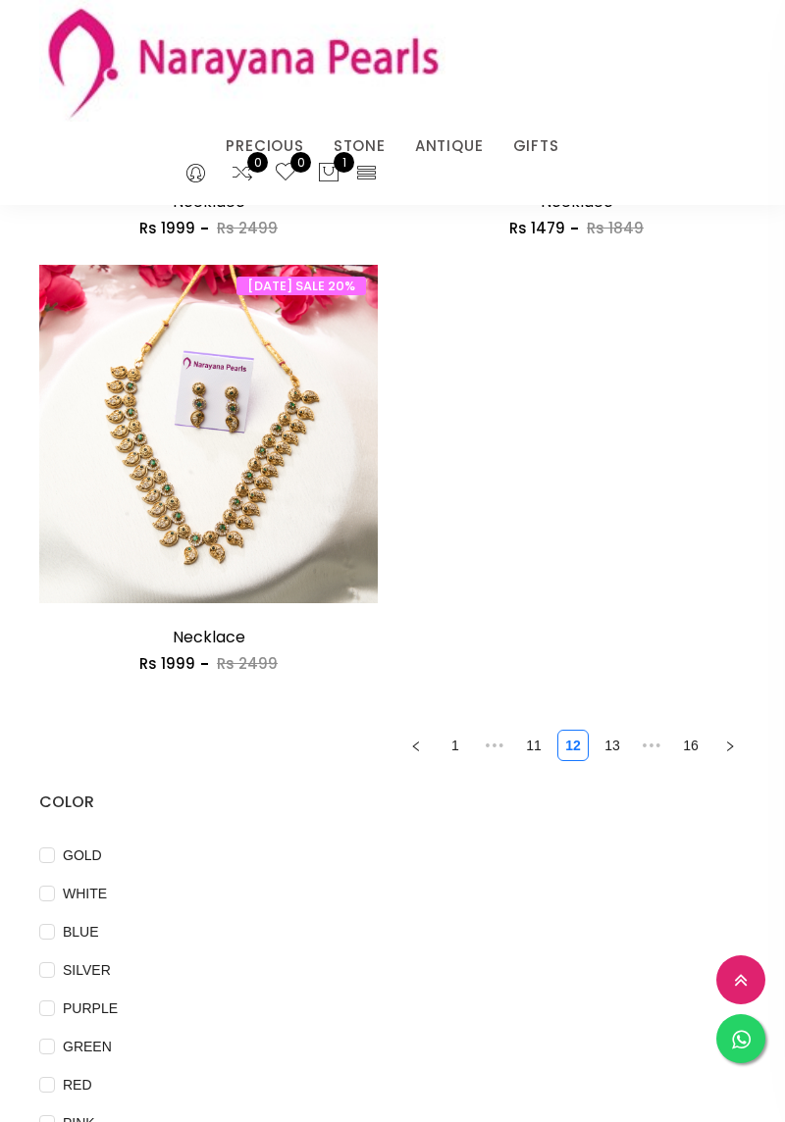
scroll to position [4395, 0]
click at [725, 751] on icon "right" at bounding box center [730, 746] width 12 height 12
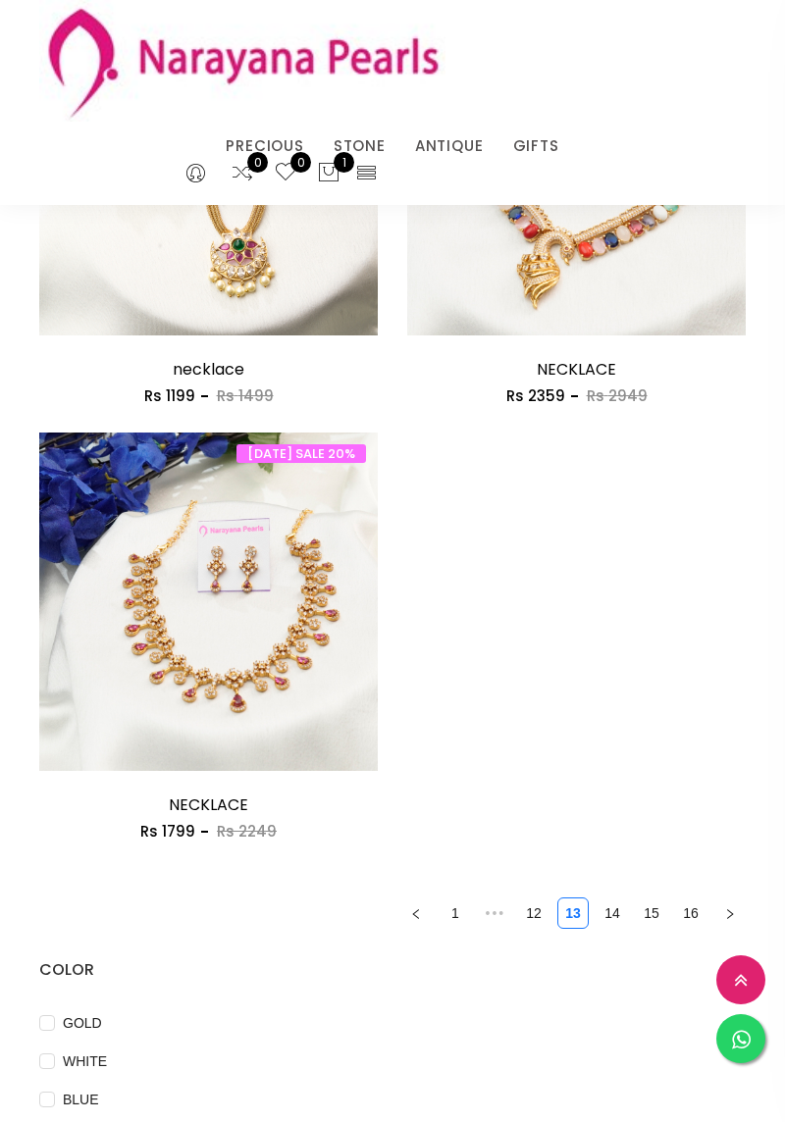
scroll to position [4228, 0]
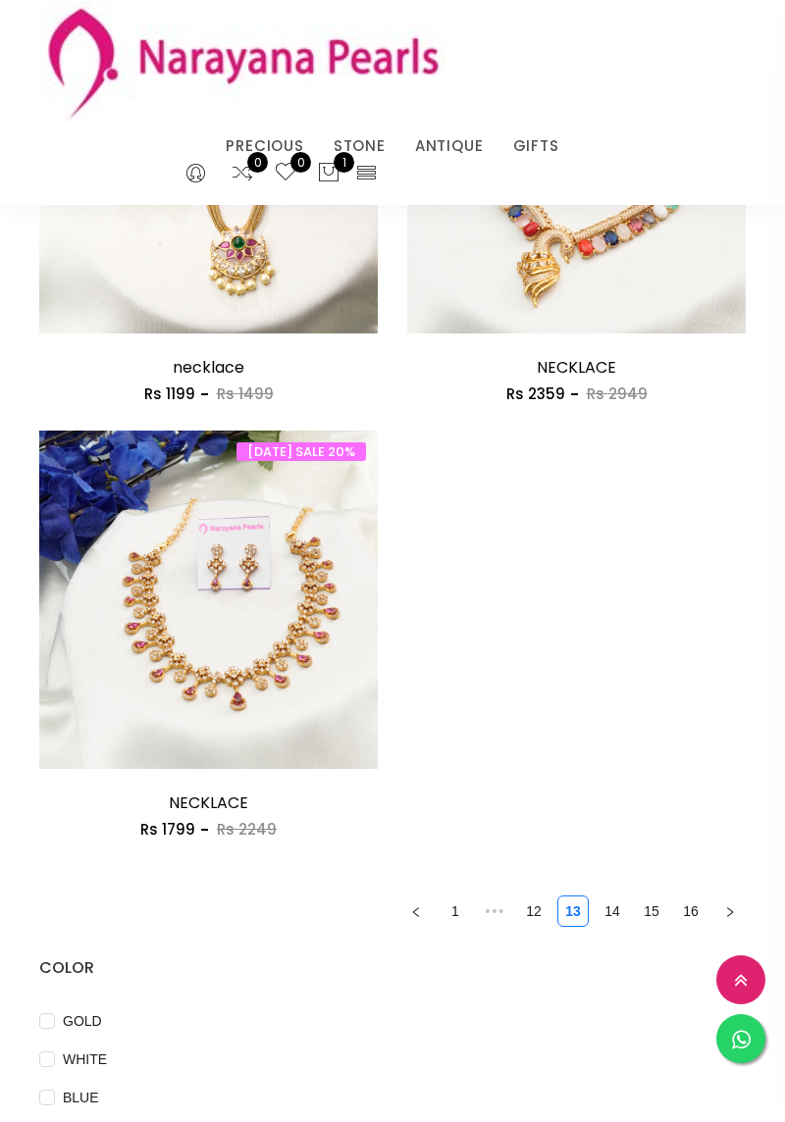
click at [732, 918] on icon "right" at bounding box center [730, 912] width 12 height 12
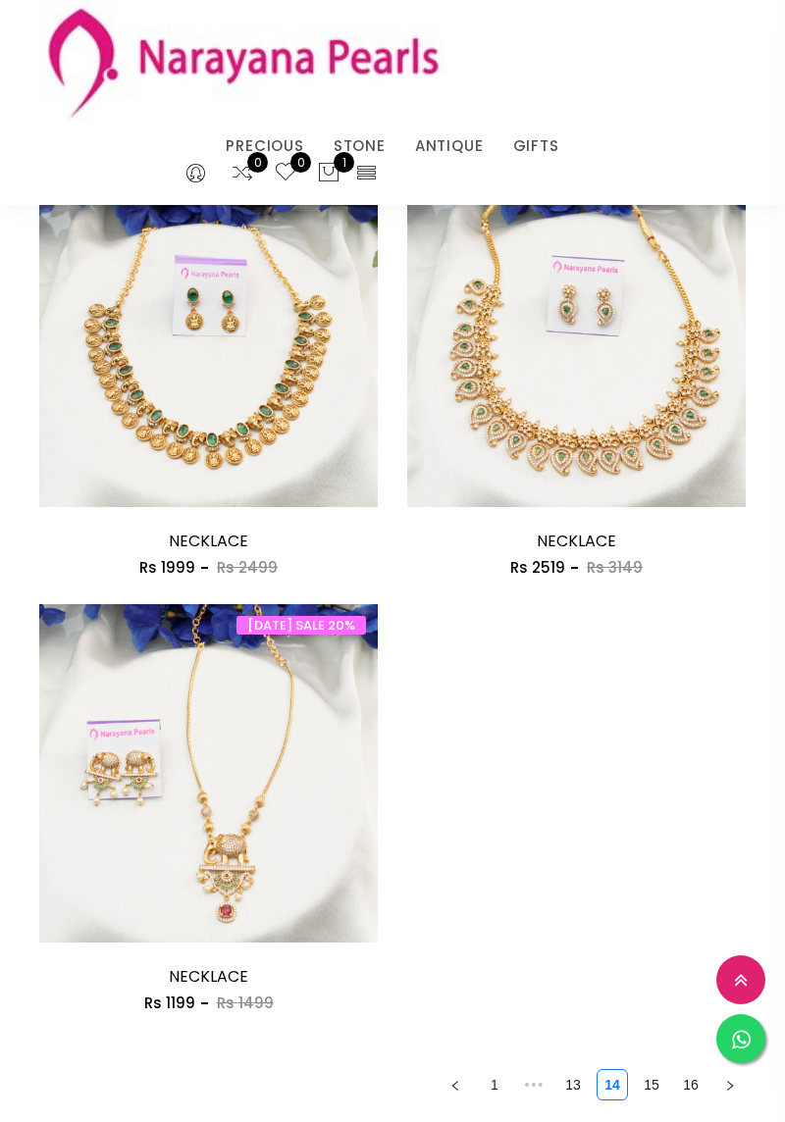
scroll to position [4059, 0]
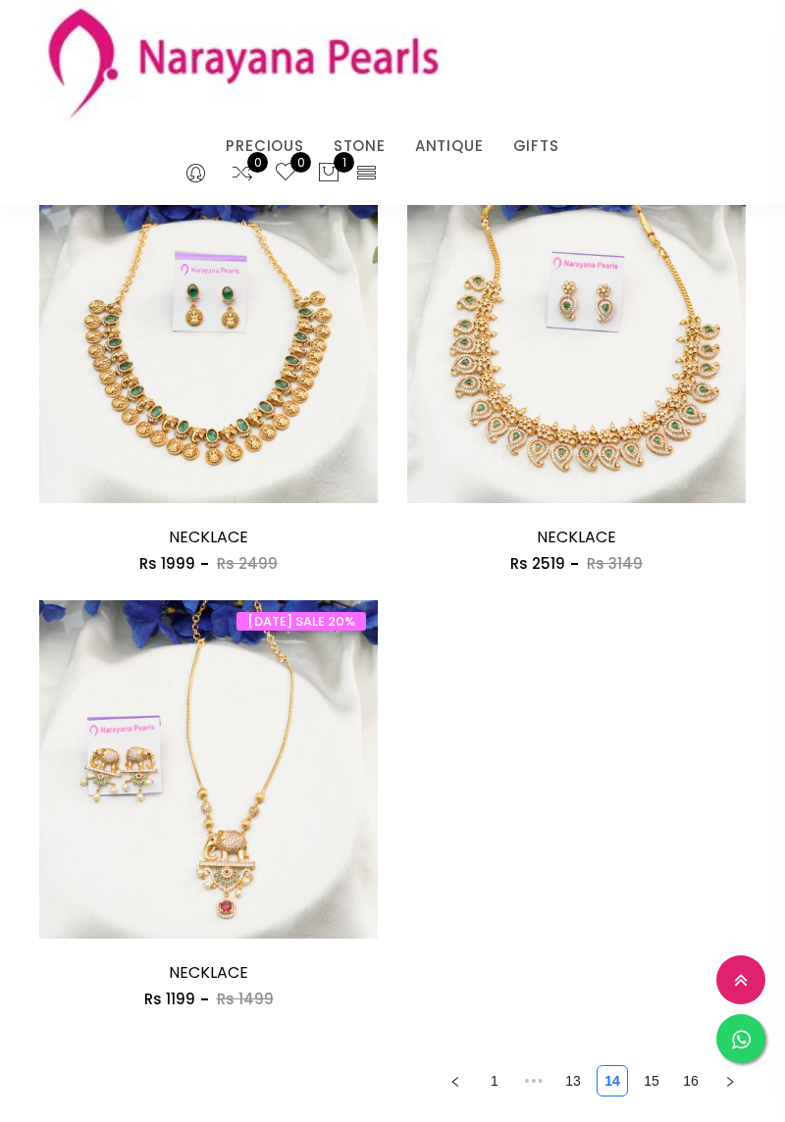
click at [209, 806] on img at bounding box center [208, 769] width 338 height 338
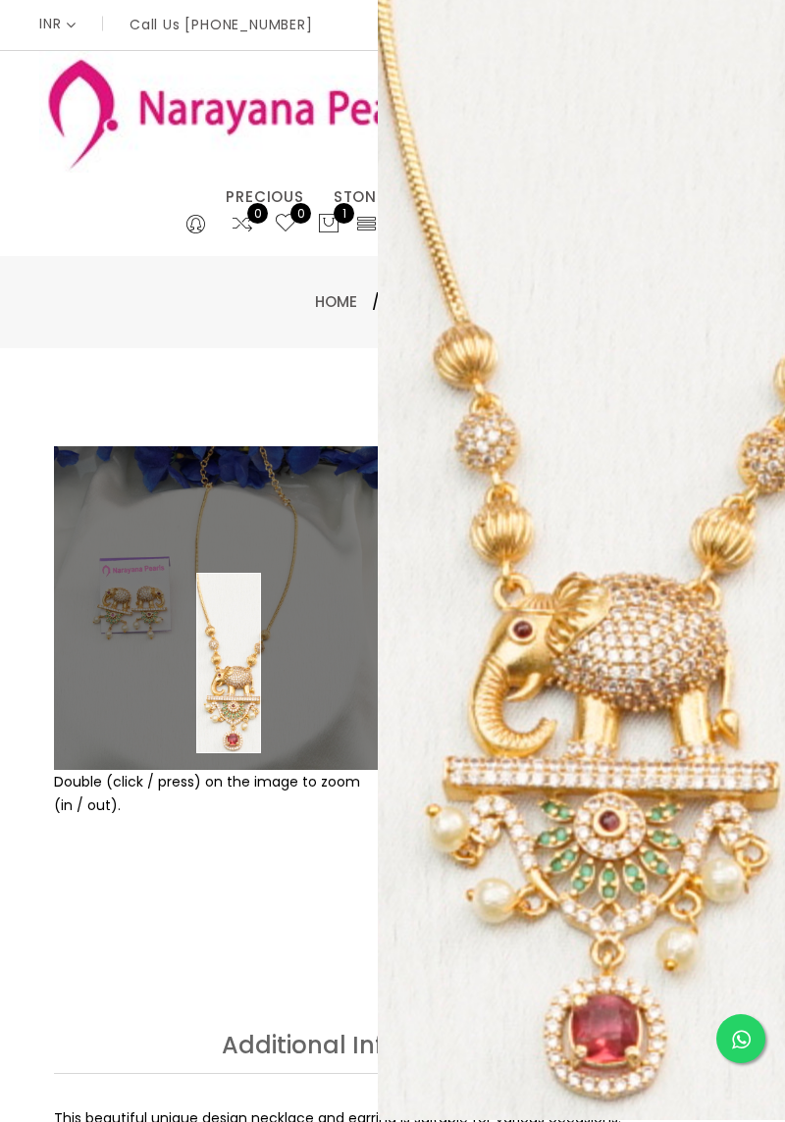
click at [273, 933] on div "Double (click / press) on the image to zoom (in / out)." at bounding box center [215, 690] width 353 height 489
click at [143, 909] on div "Double (click / press) on the image to zoom (in / out)." at bounding box center [215, 690] width 353 height 489
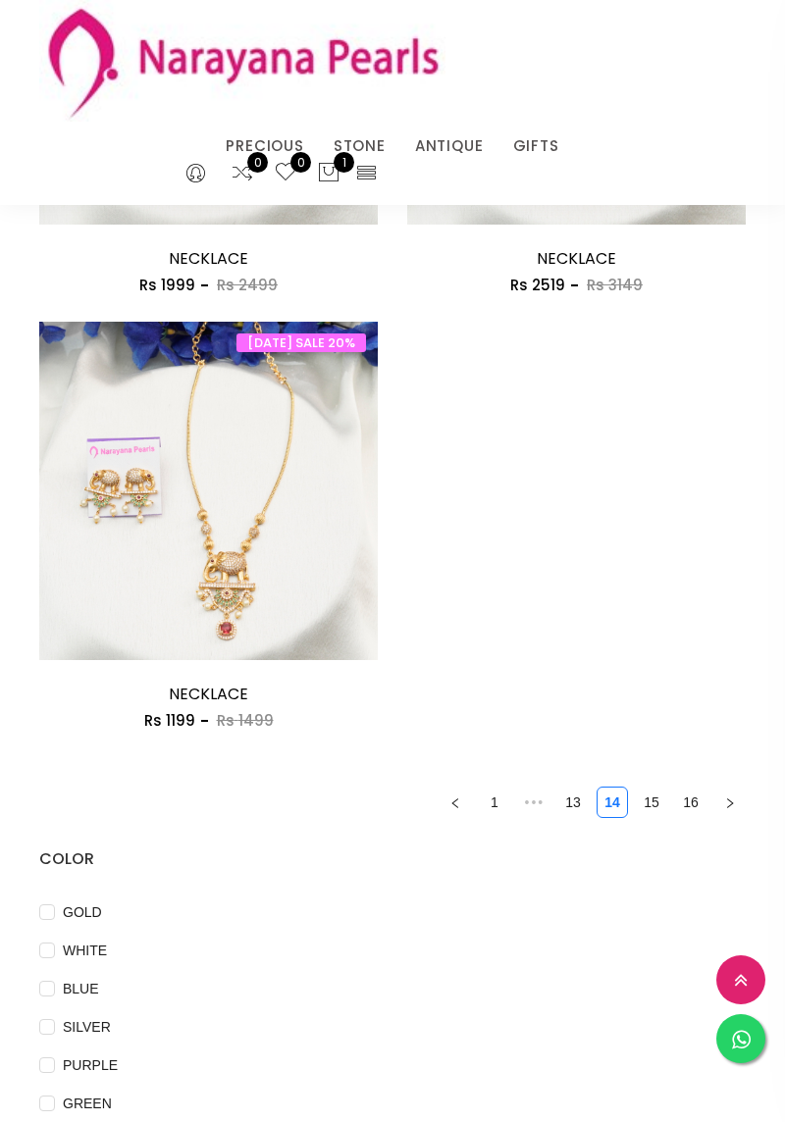
scroll to position [4333, 0]
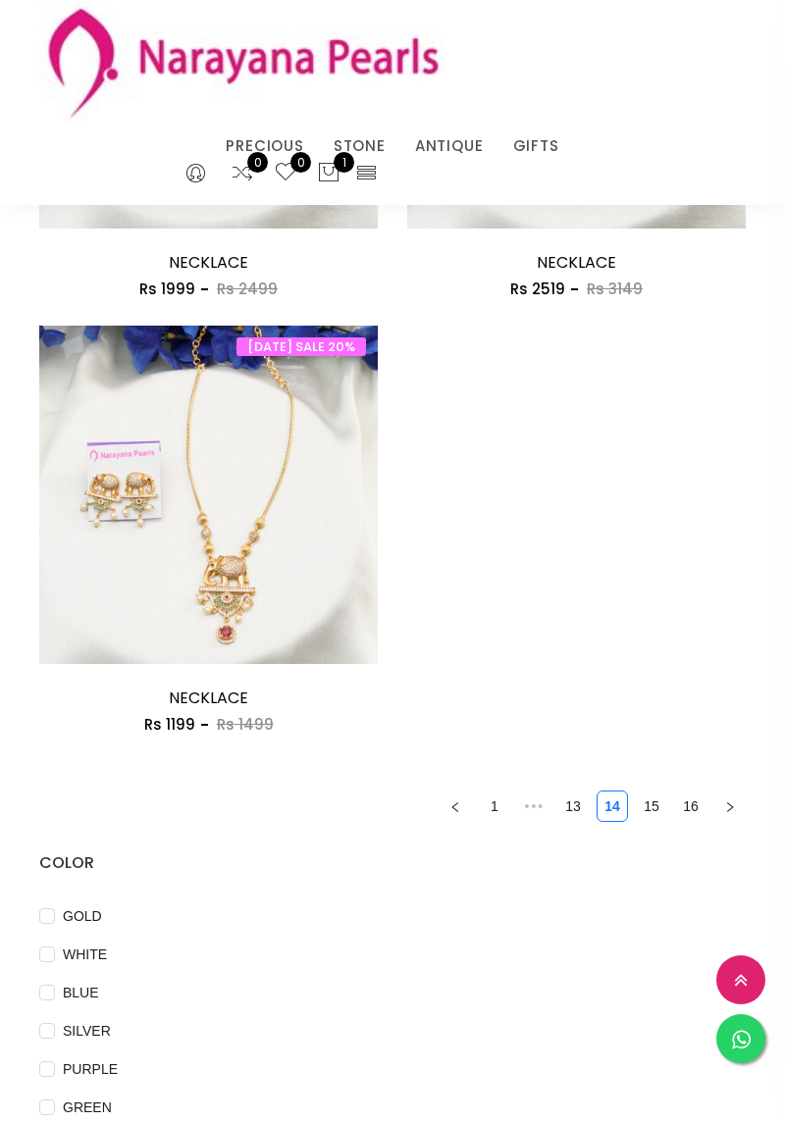
click at [191, 709] on link "NECKLACE" at bounding box center [208, 698] width 79 height 23
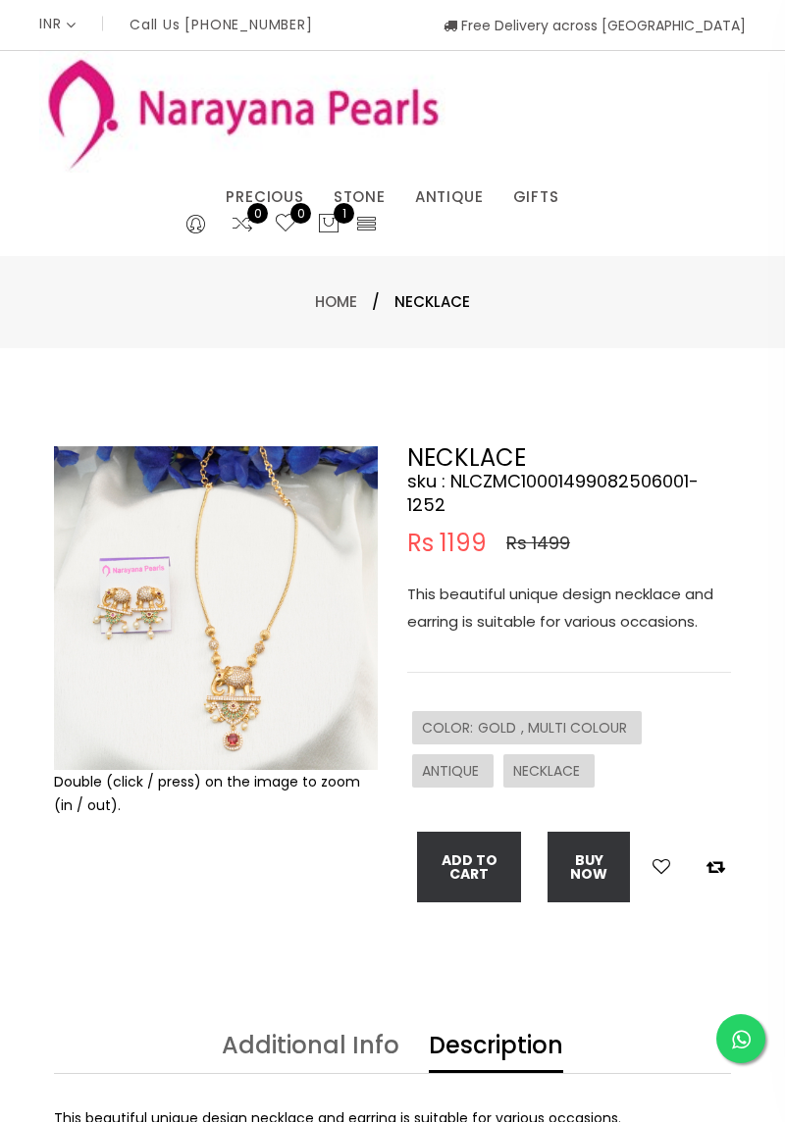
click at [466, 861] on button "Add To Cart" at bounding box center [469, 867] width 104 height 71
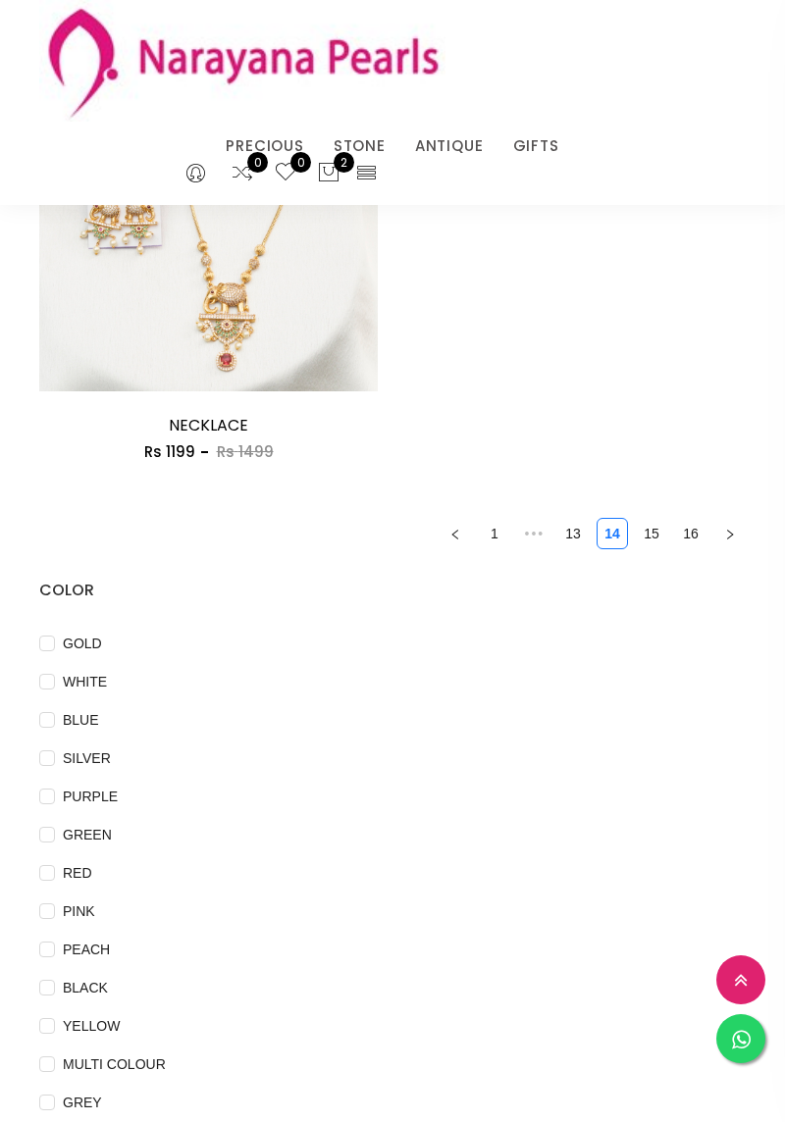
scroll to position [4606, 0]
click at [733, 539] on button "button" at bounding box center [729, 533] width 31 height 31
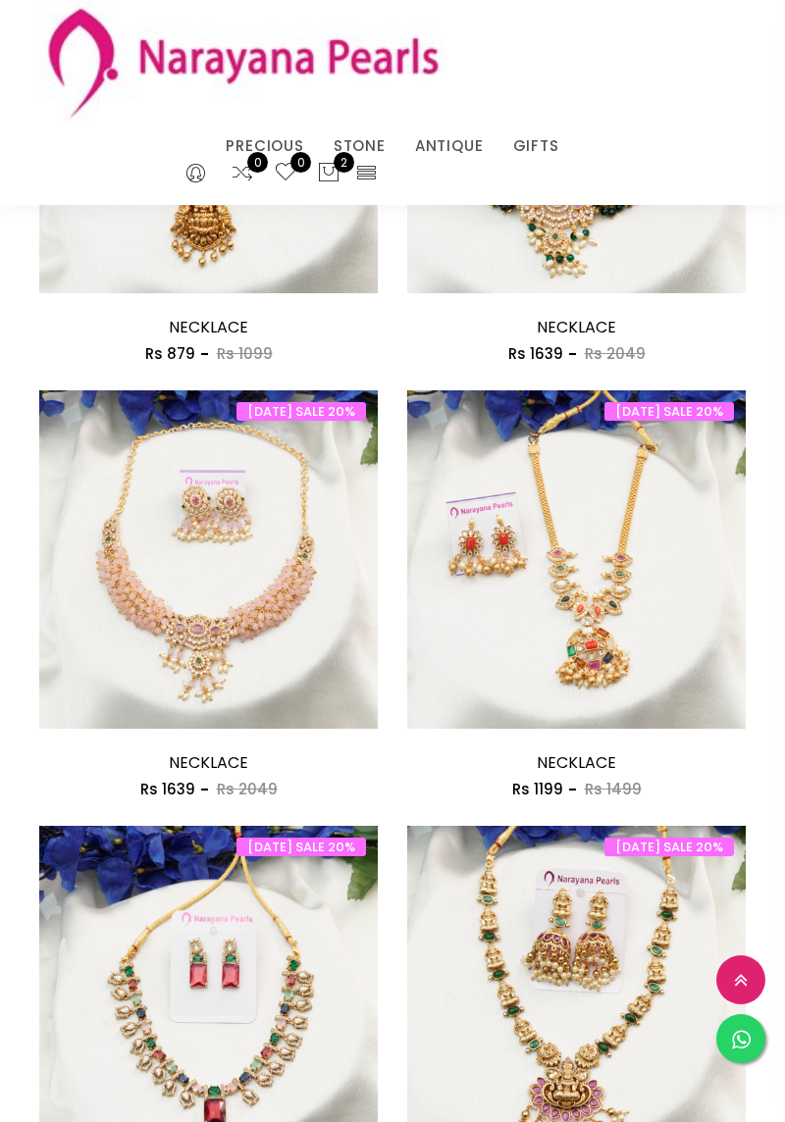
scroll to position [1228, 0]
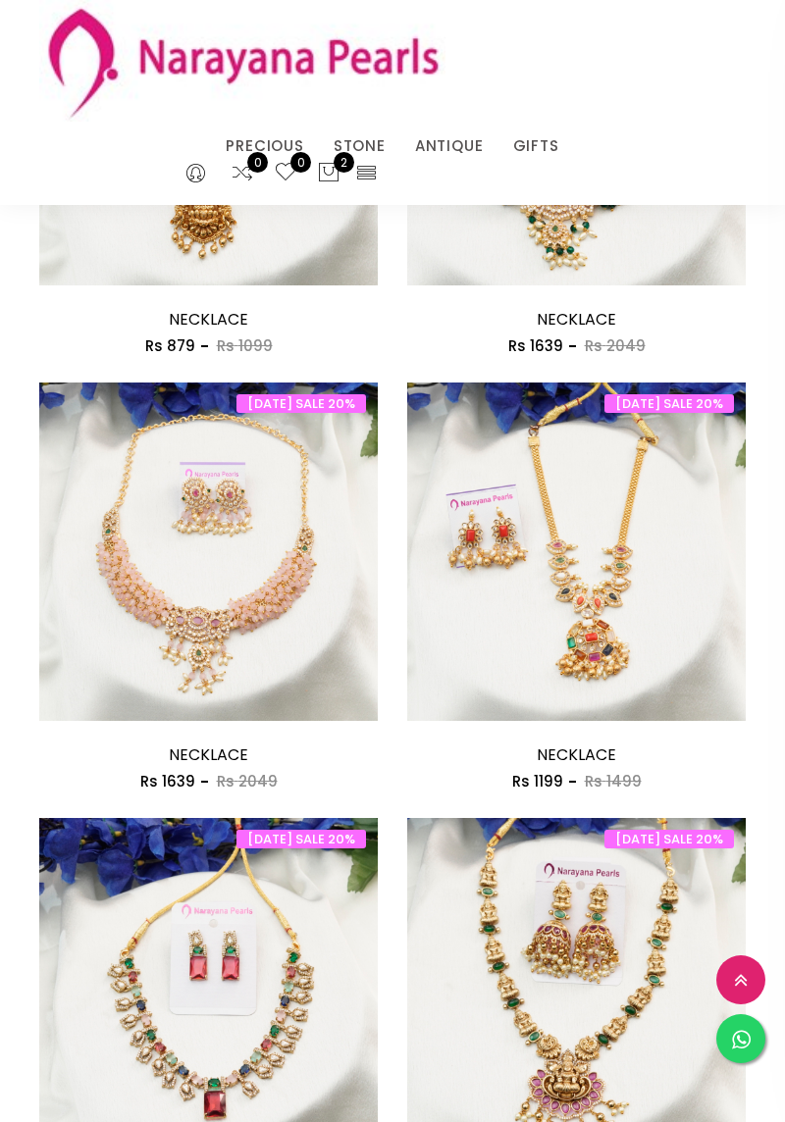
click at [560, 643] on img at bounding box center [576, 552] width 338 height 338
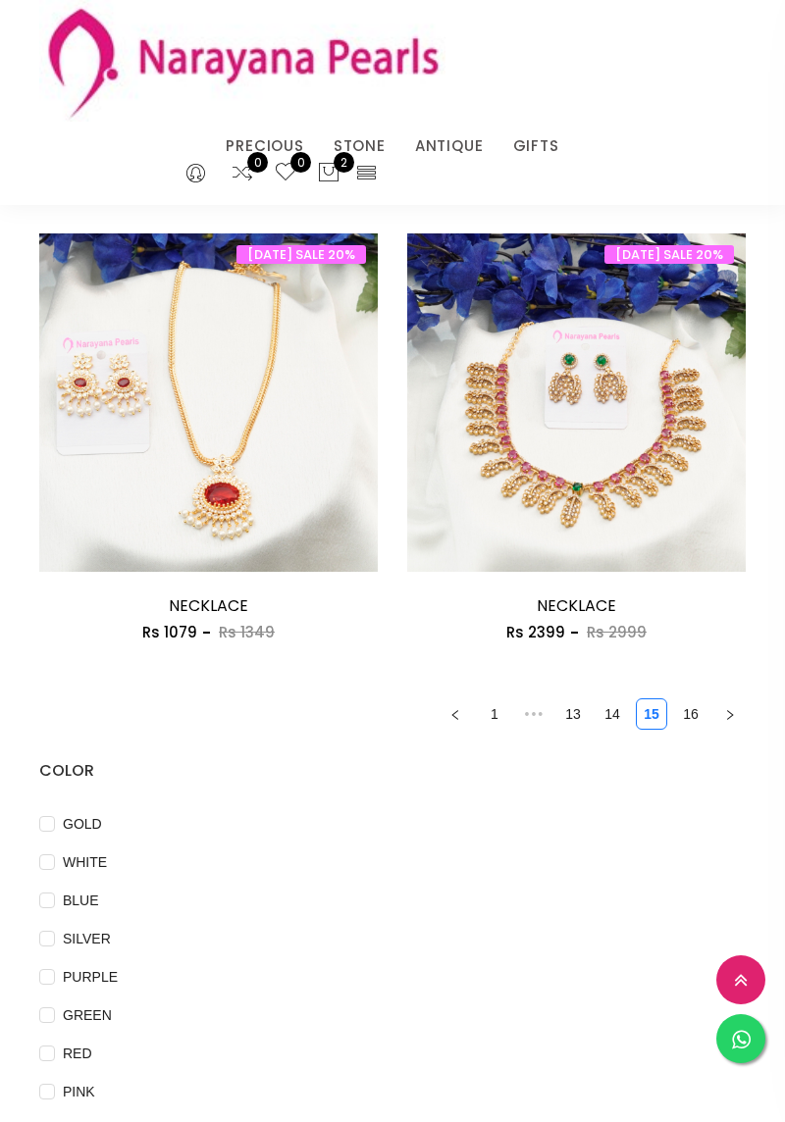
scroll to position [3559, 0]
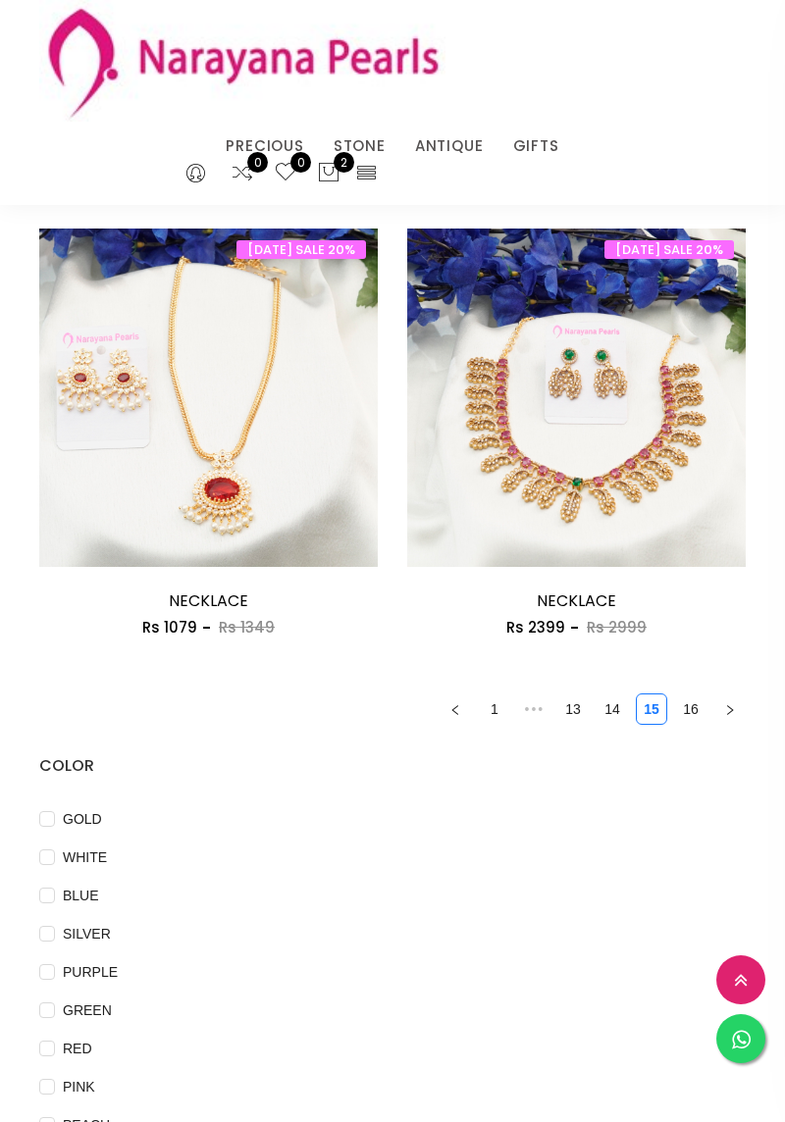
click at [729, 714] on icon "right" at bounding box center [730, 709] width 6 height 10
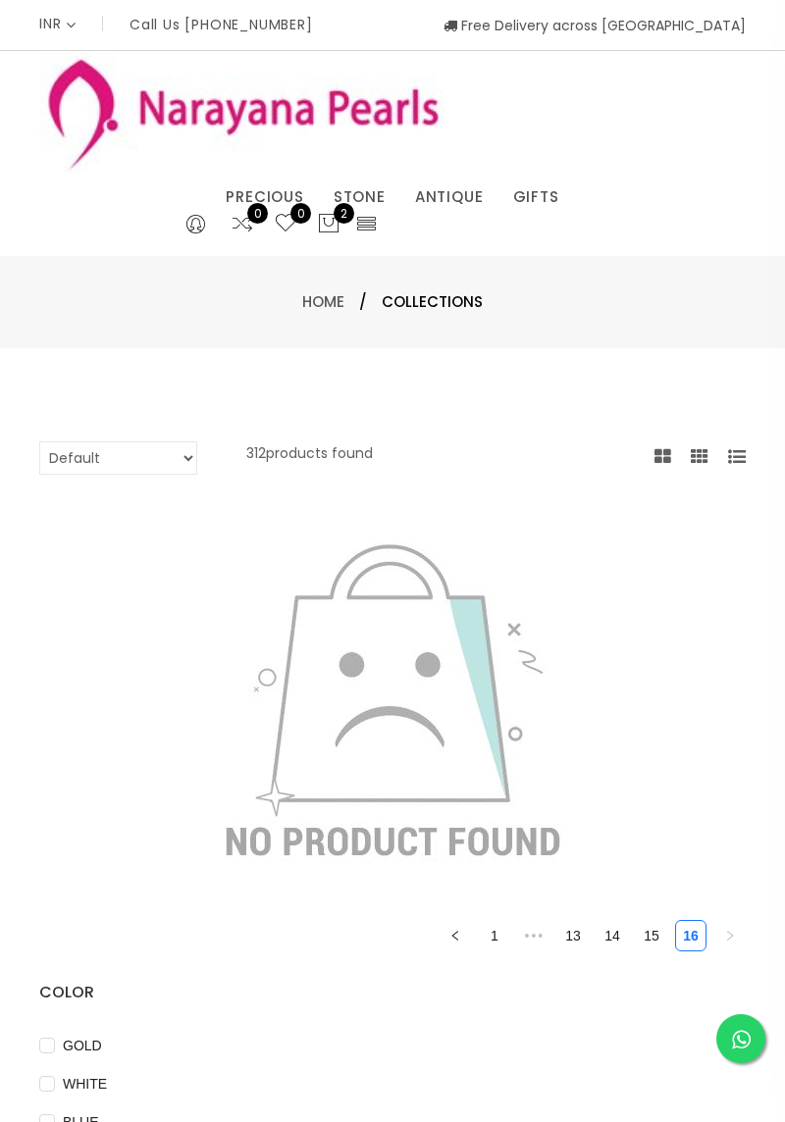
click at [343, 212] on span "2" at bounding box center [343, 213] width 21 height 21
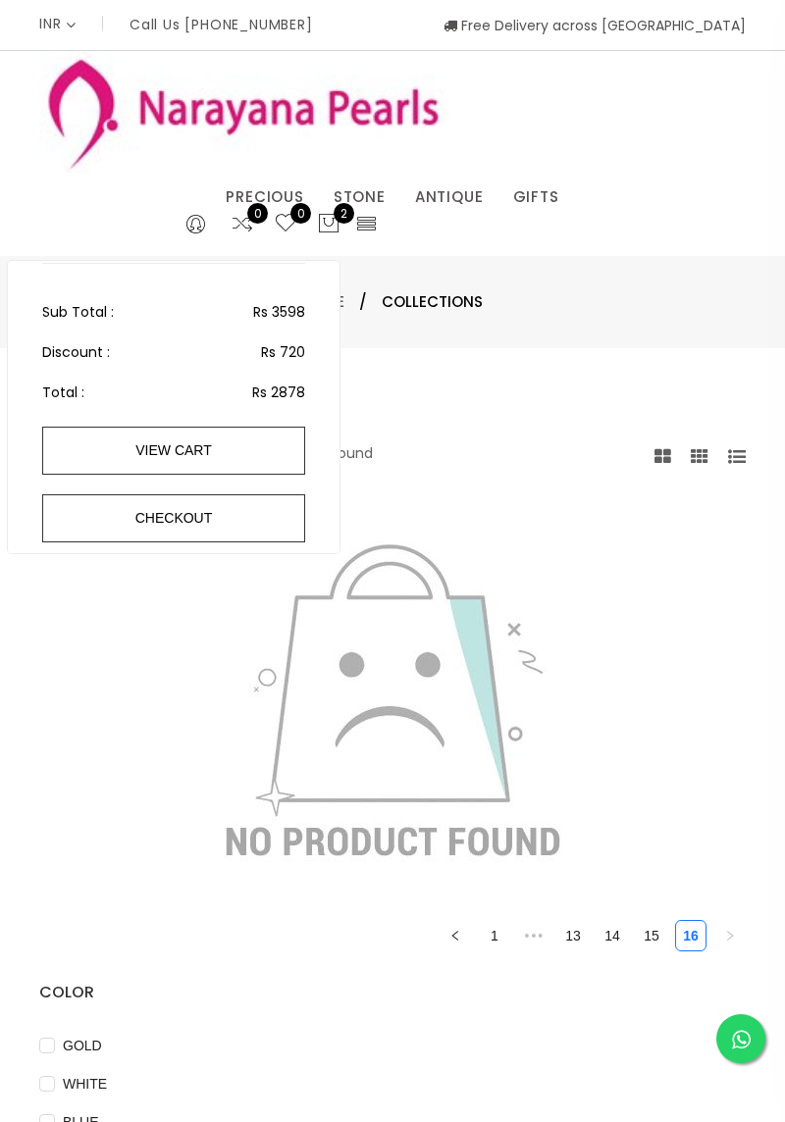
scroll to position [254, 0]
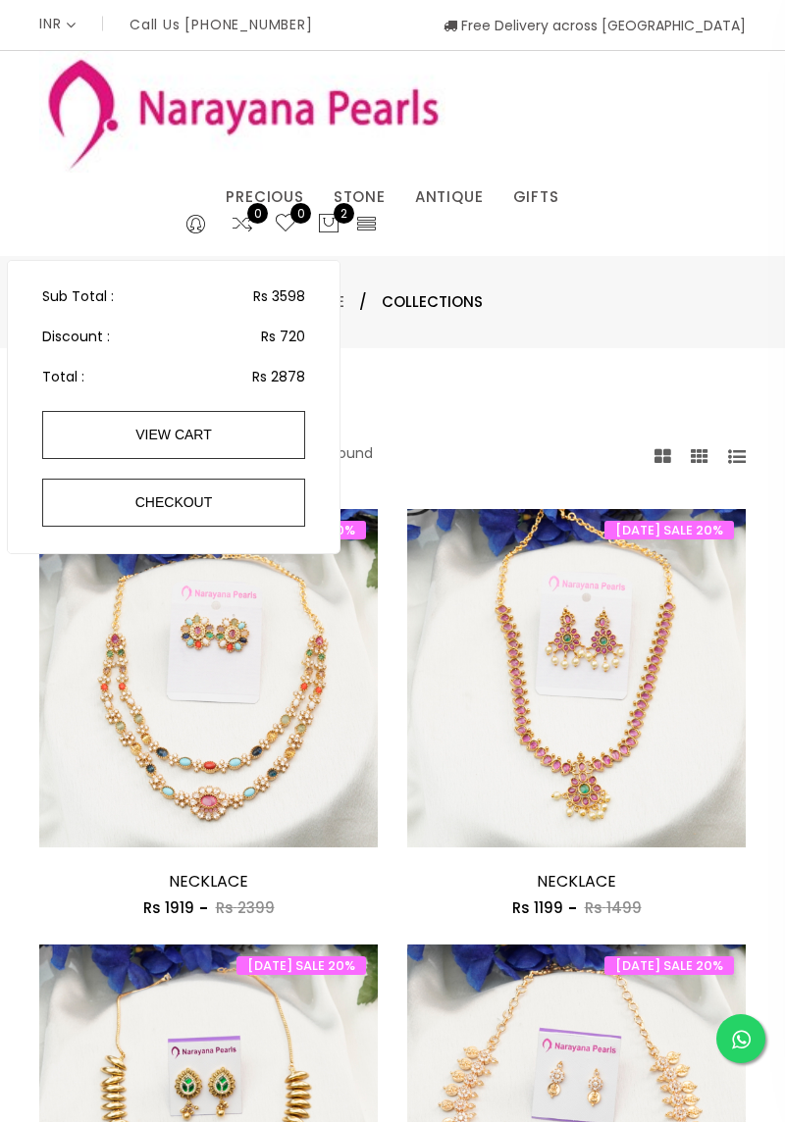
scroll to position [1063, 0]
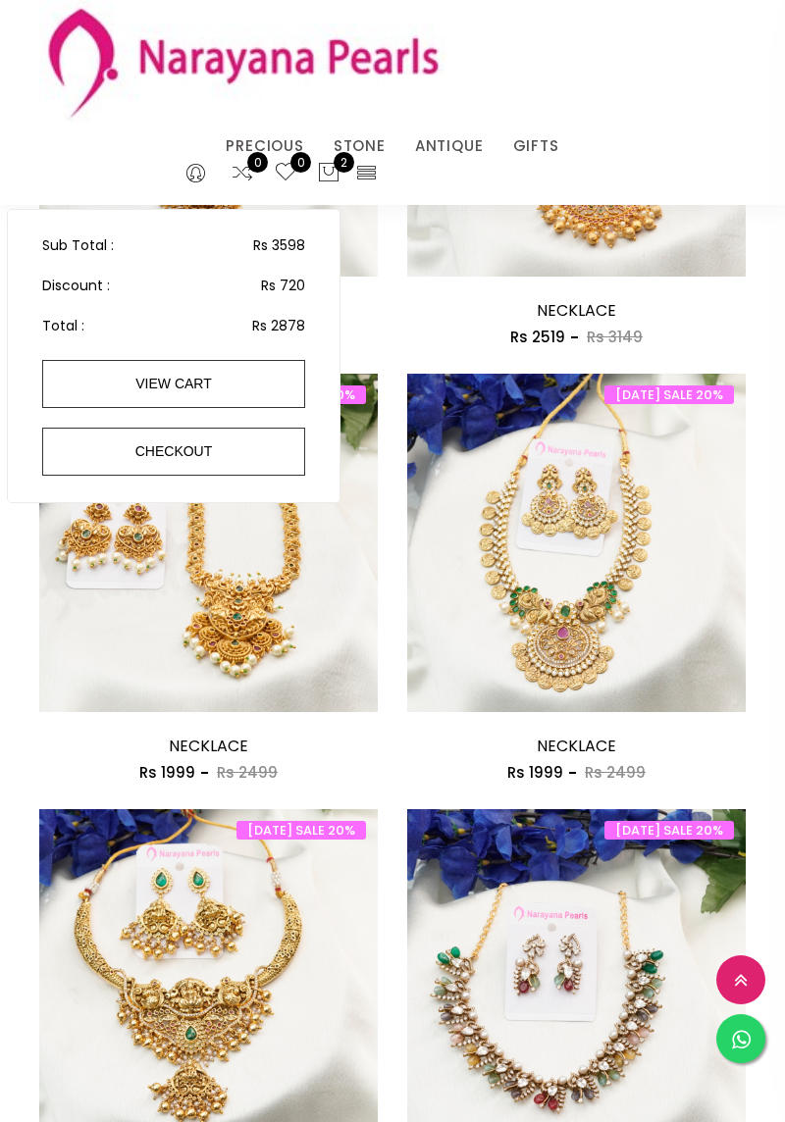
scroll to position [1063, 0]
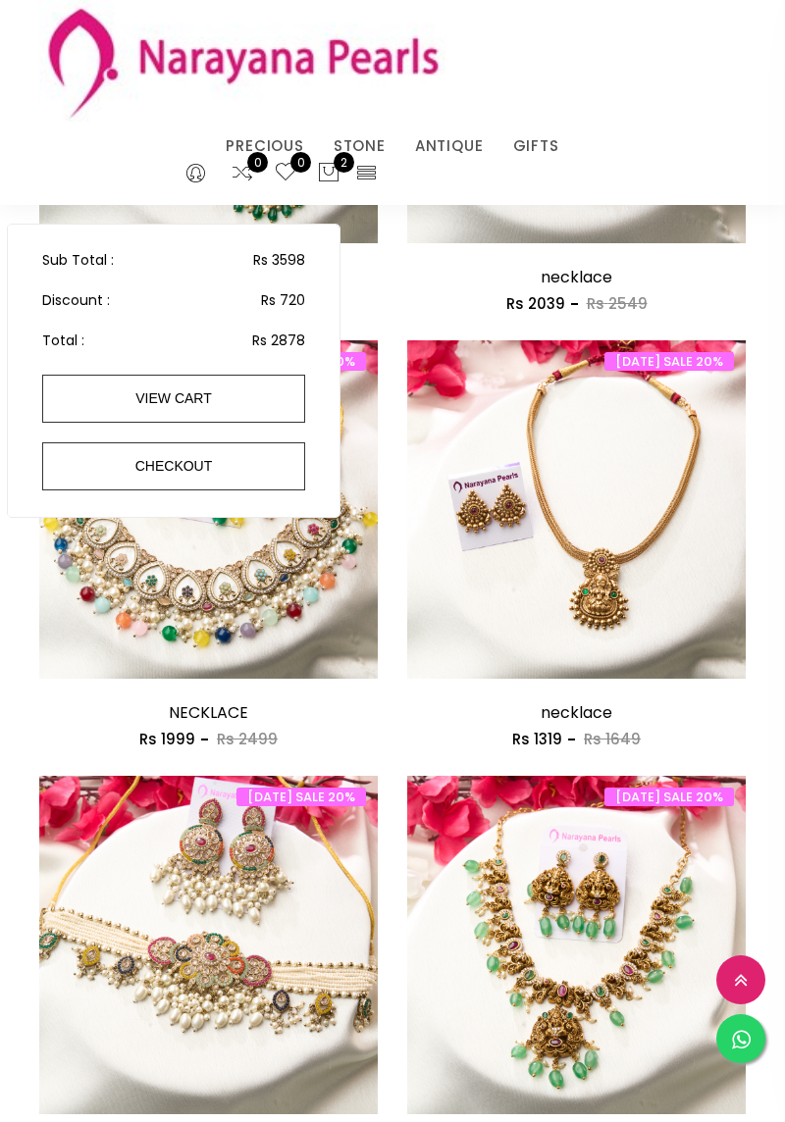
scroll to position [1295, 0]
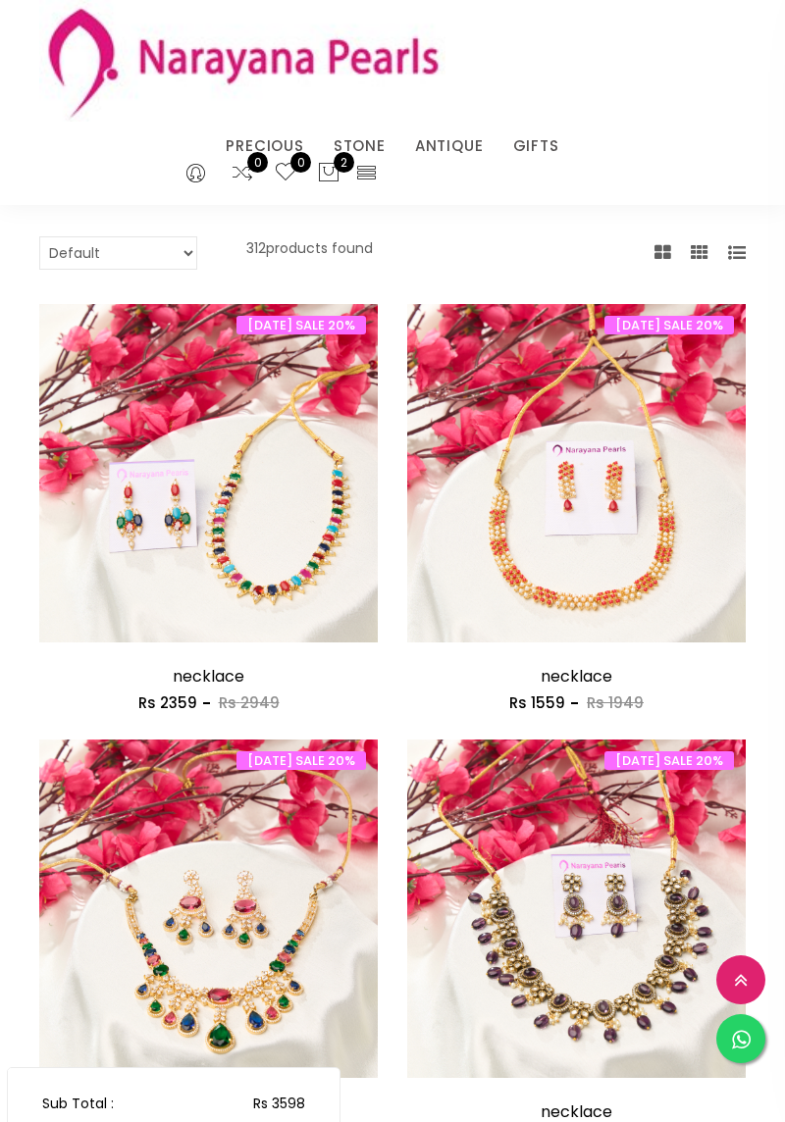
scroll to position [1063, 0]
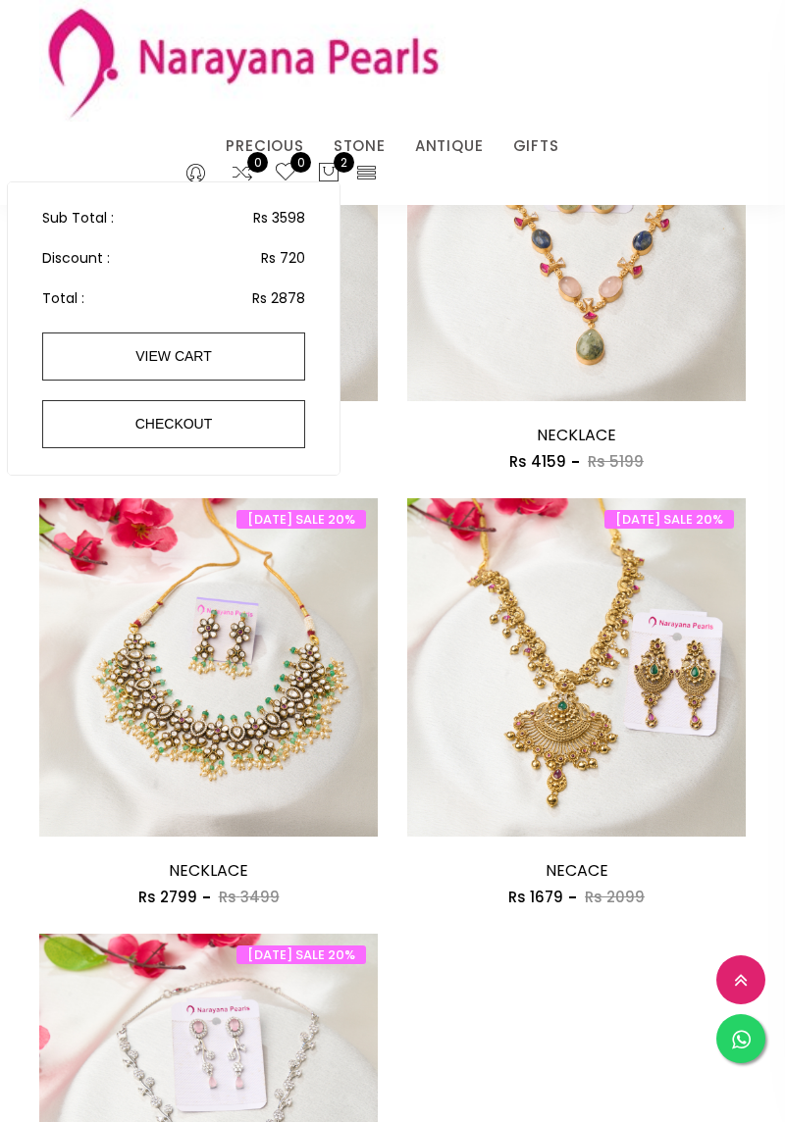
scroll to position [4039, 0]
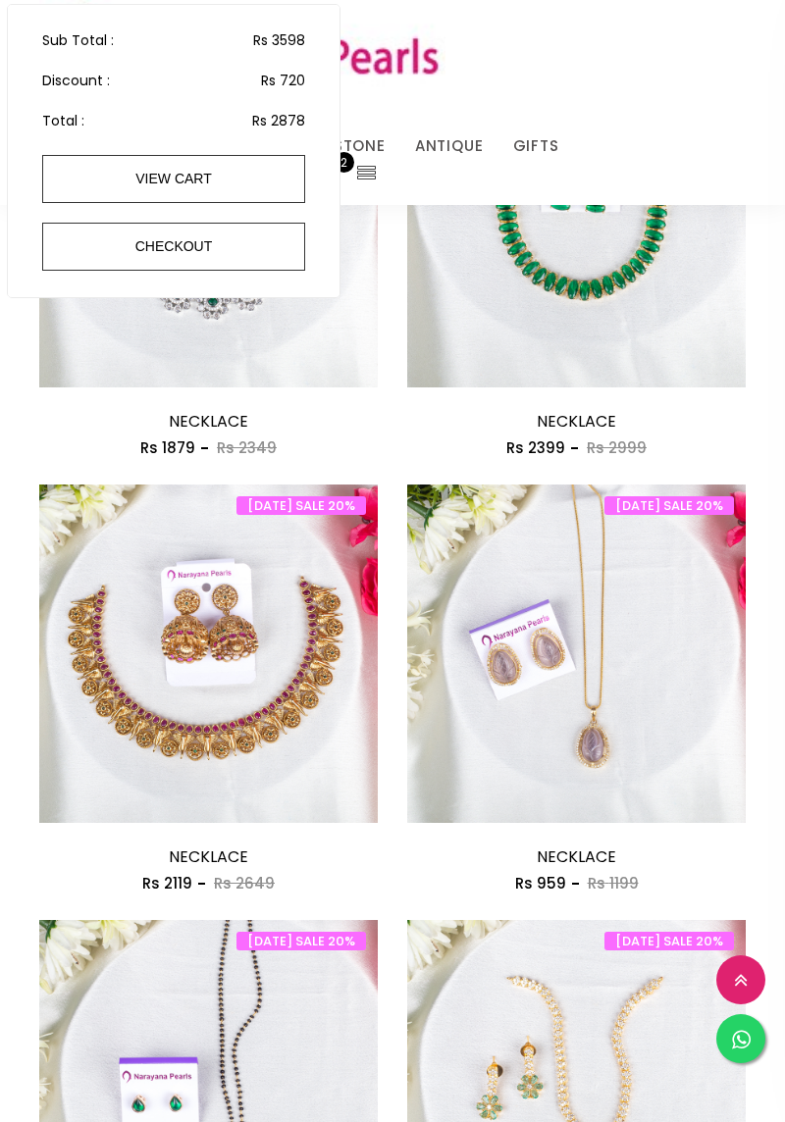
scroll to position [858, 0]
